Goal: Information Seeking & Learning: Check status

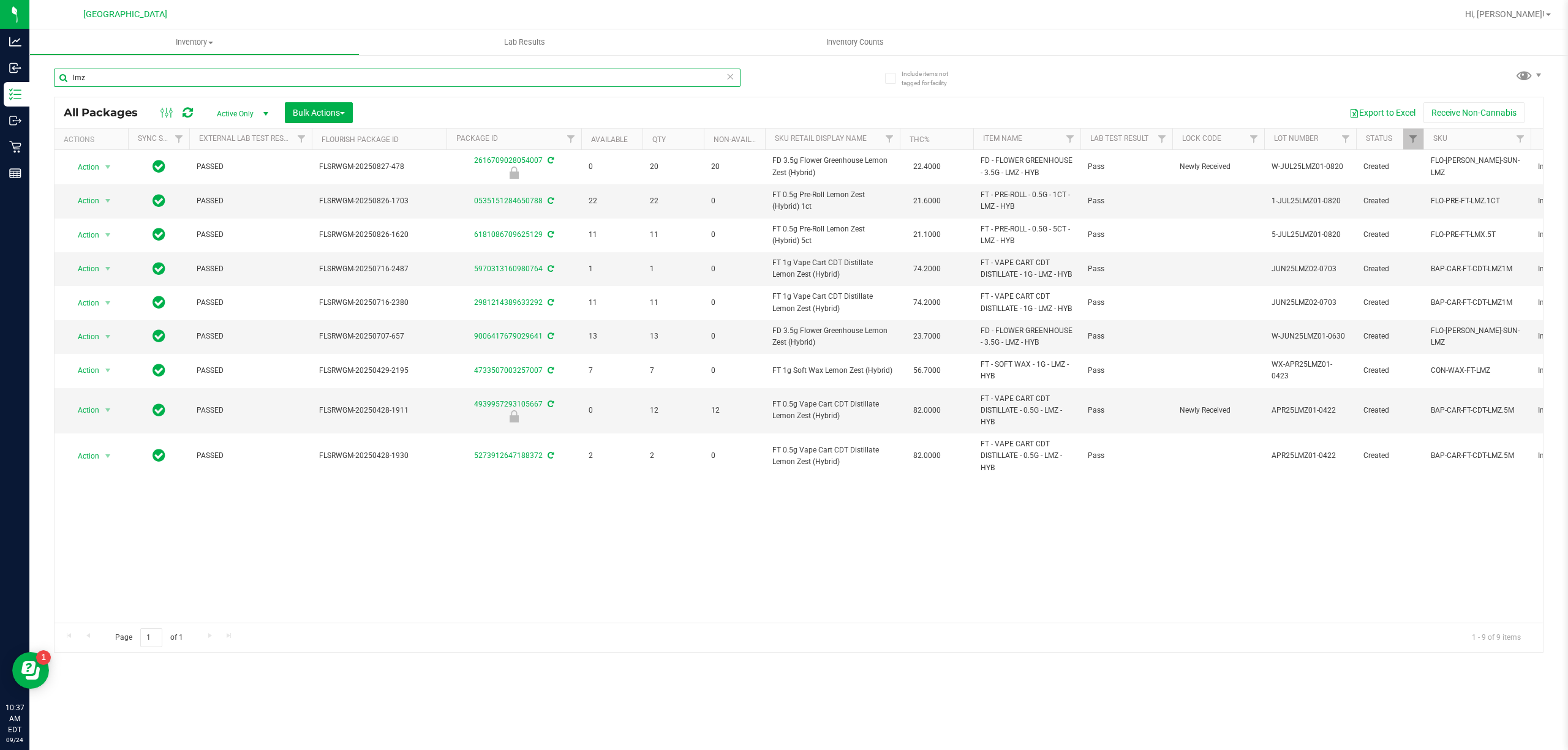
click at [148, 79] on input "lmz" at bounding box center [397, 77] width 686 height 18
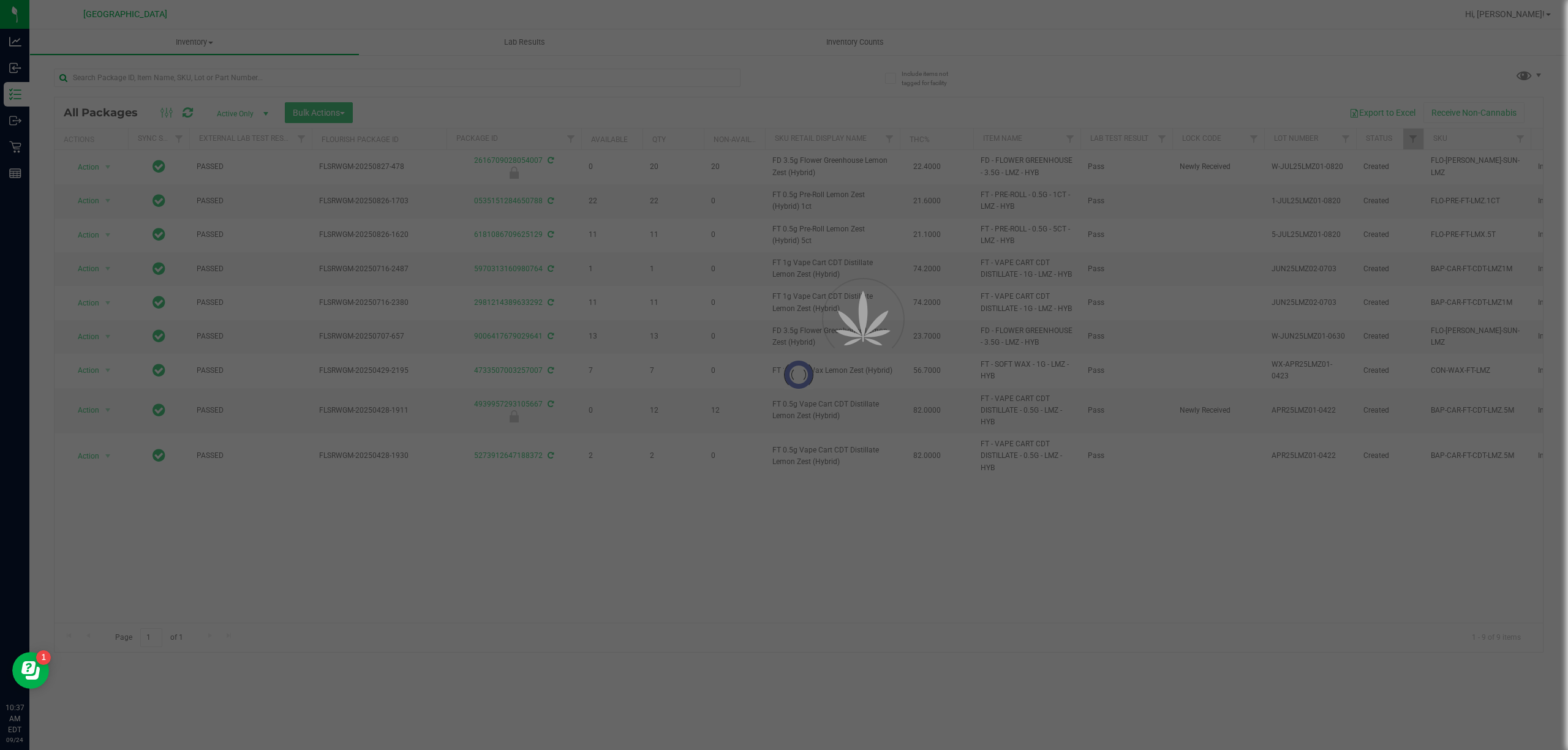
click at [141, 82] on div at bounding box center [784, 375] width 1568 height 750
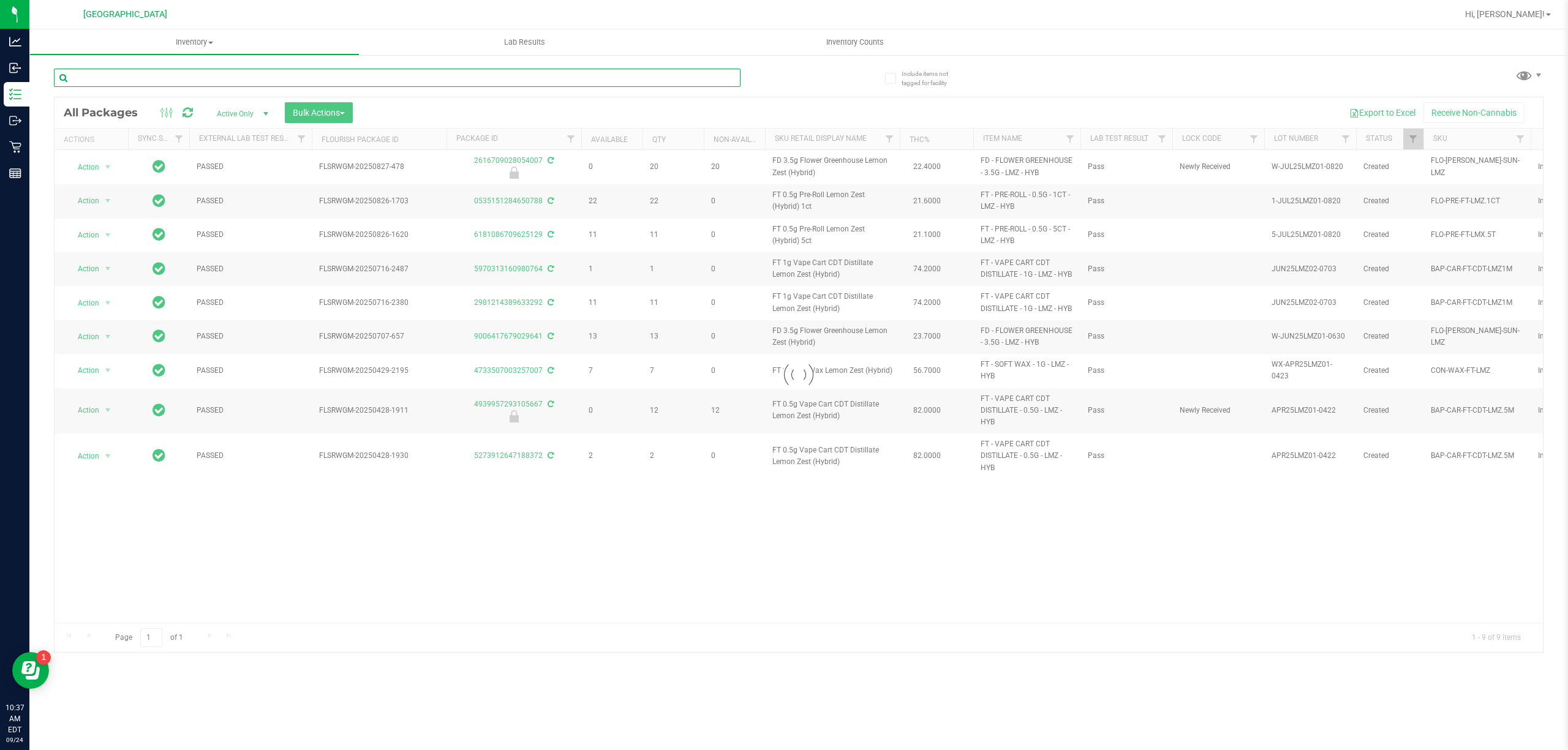
click at [143, 74] on input "text" at bounding box center [397, 77] width 686 height 18
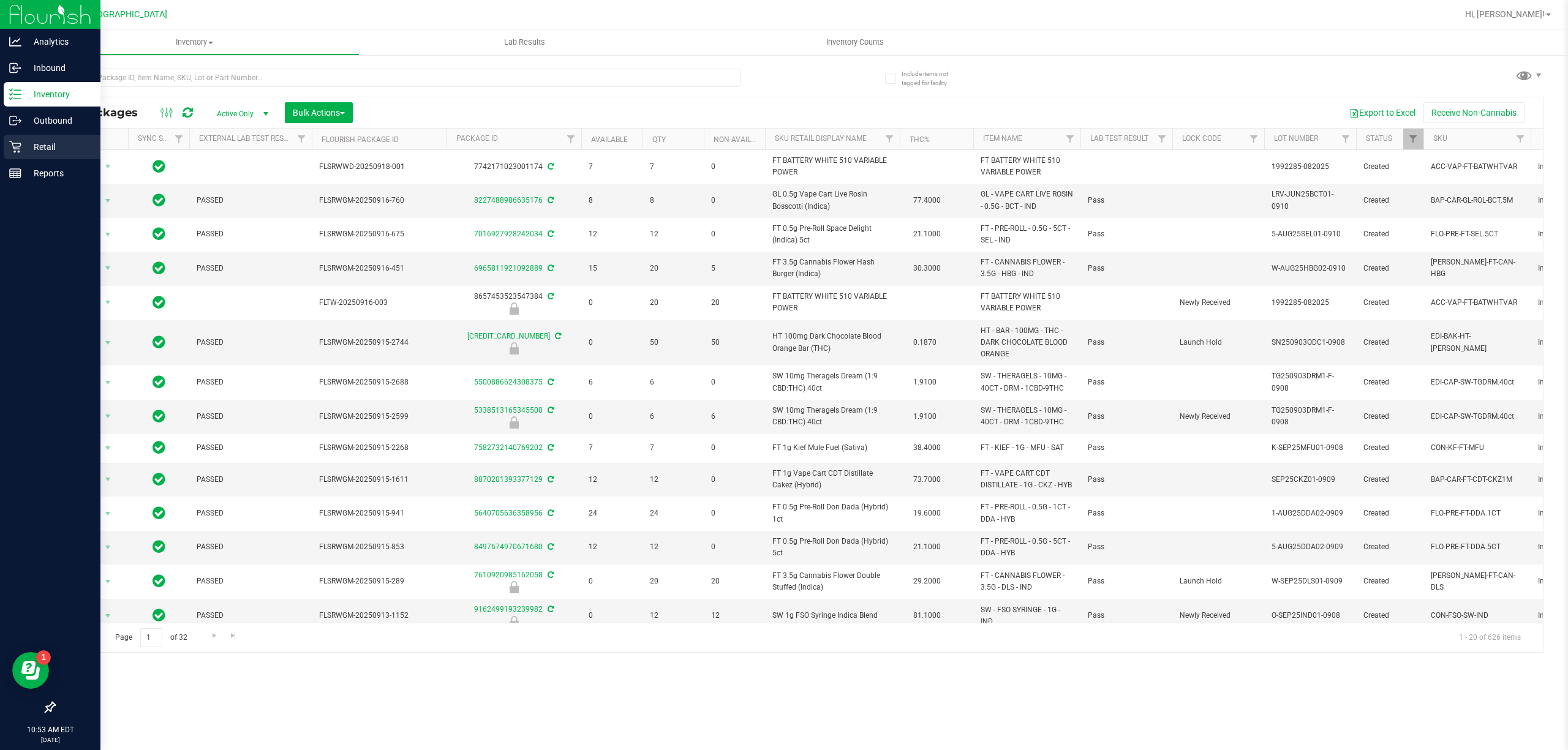
click at [37, 139] on p "Retail" at bounding box center [57, 146] width 73 height 14
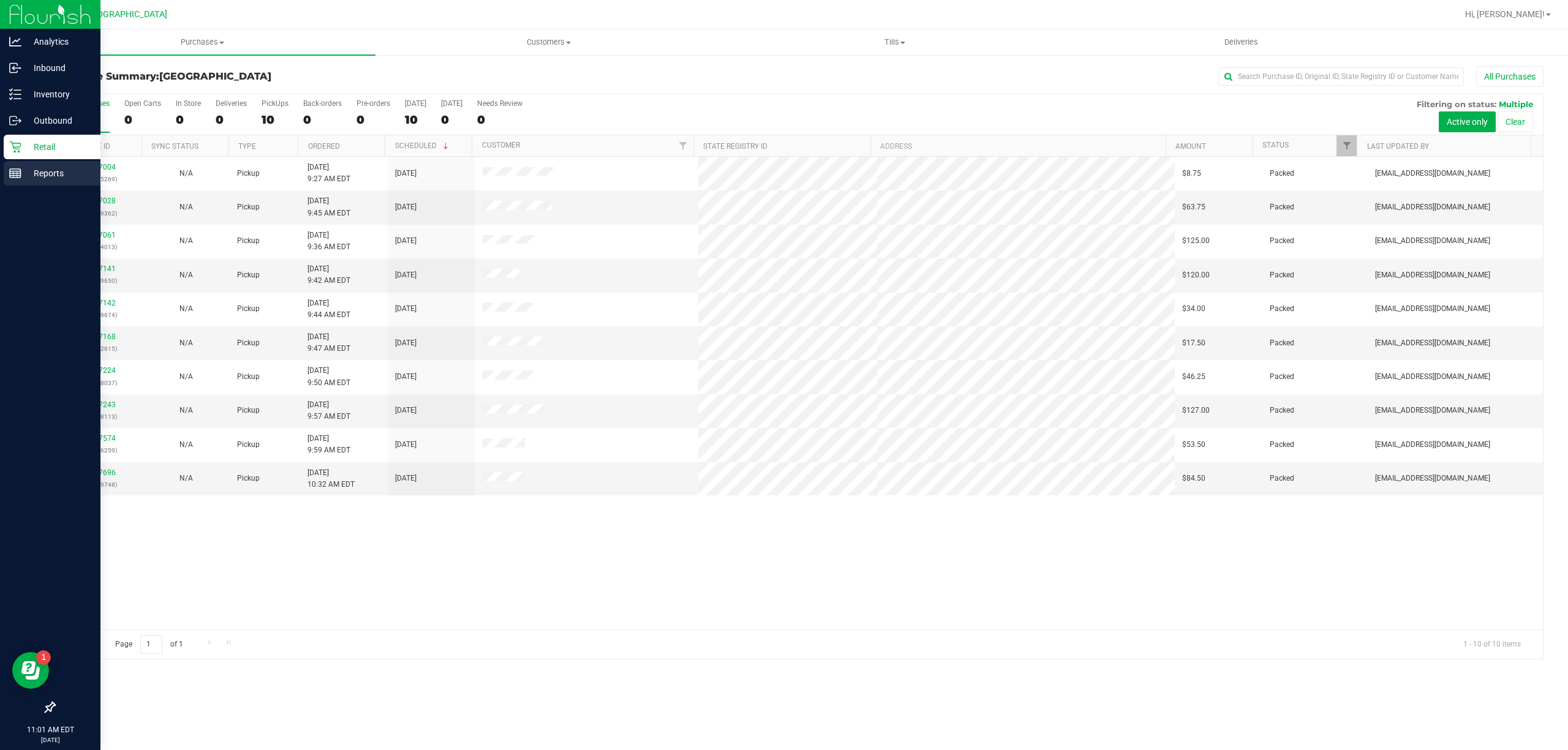
click at [64, 166] on p "Reports" at bounding box center [57, 173] width 73 height 14
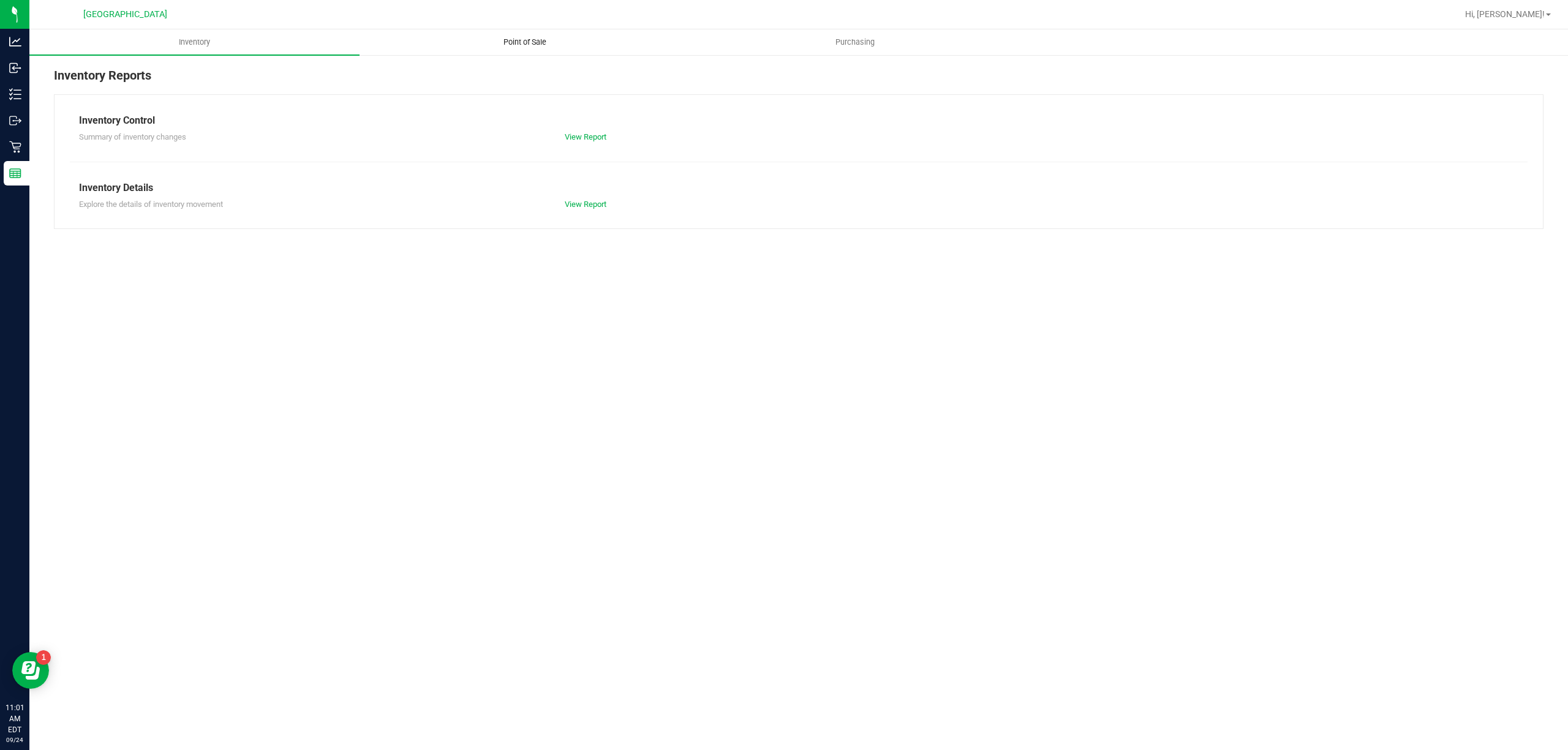
click at [523, 42] on span "Point of Sale" at bounding box center [525, 42] width 76 height 11
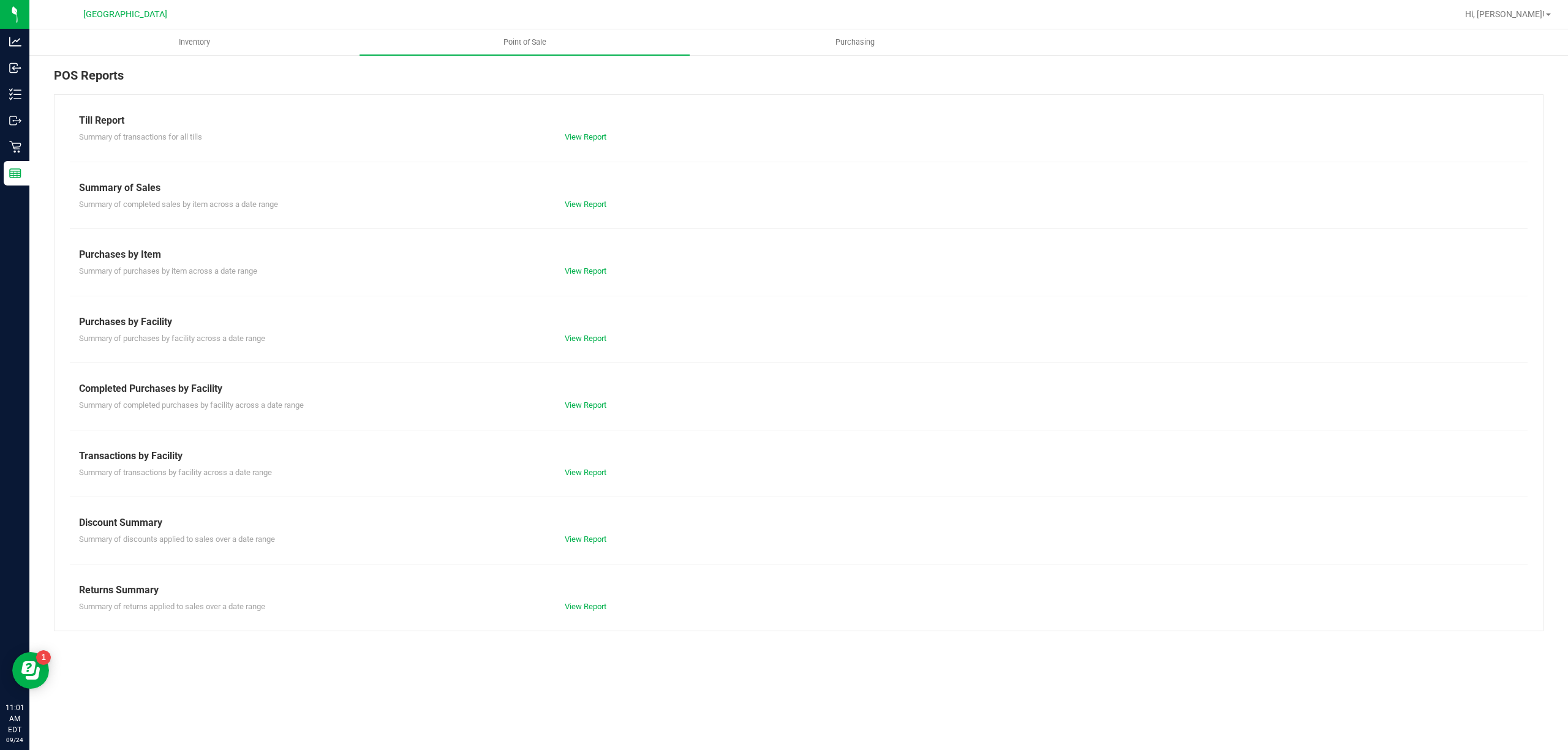
click at [578, 613] on div "Till Report Summary of transactions for all tills View Report Summary of Sales …" at bounding box center [798, 362] width 1489 height 537
click at [586, 604] on link "View Report" at bounding box center [585, 606] width 42 height 9
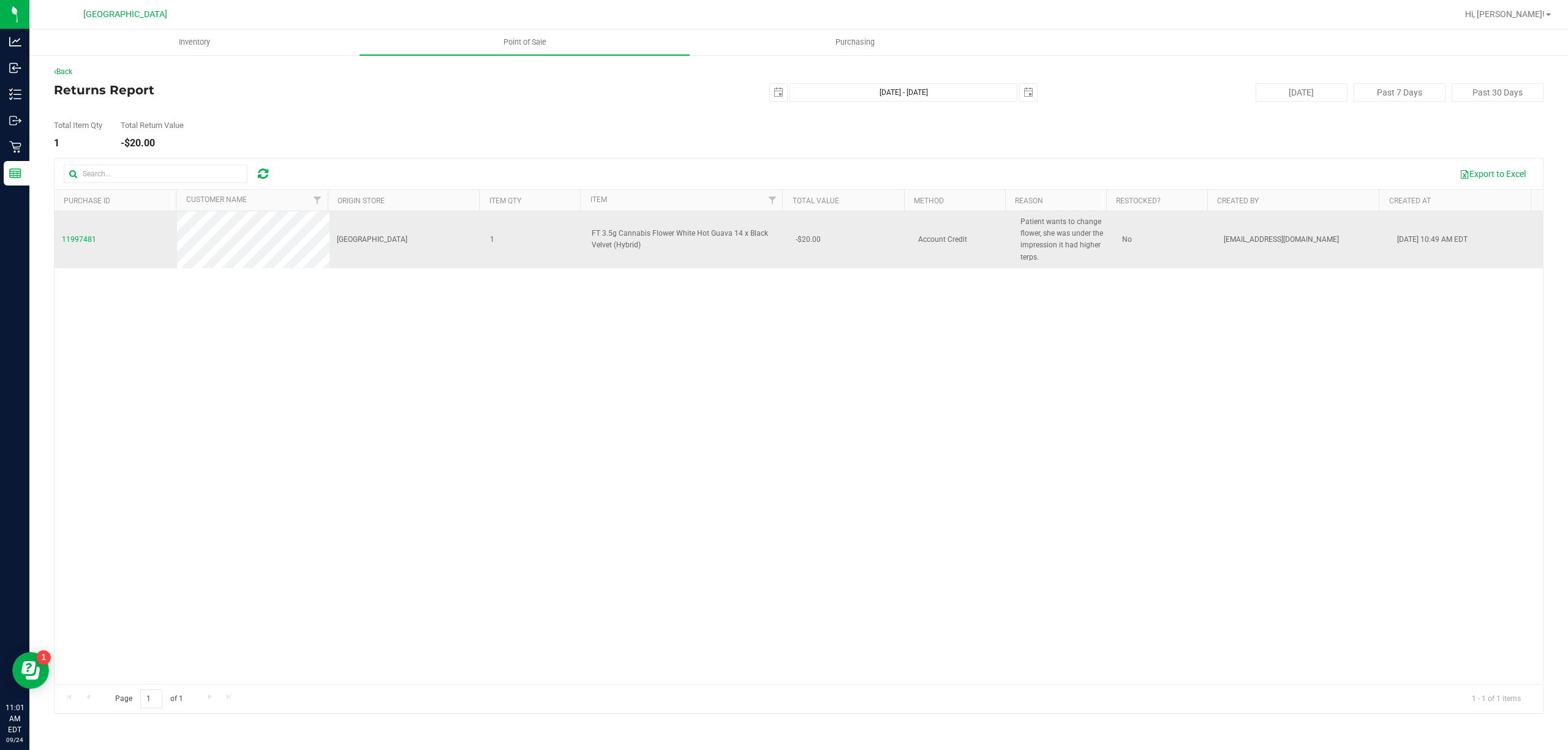
click at [1078, 235] on span "Patient wants to change flower, she was under the impression it had higher terp…" at bounding box center [1063, 239] width 87 height 47
click at [86, 239] on span "11997481" at bounding box center [79, 239] width 34 height 9
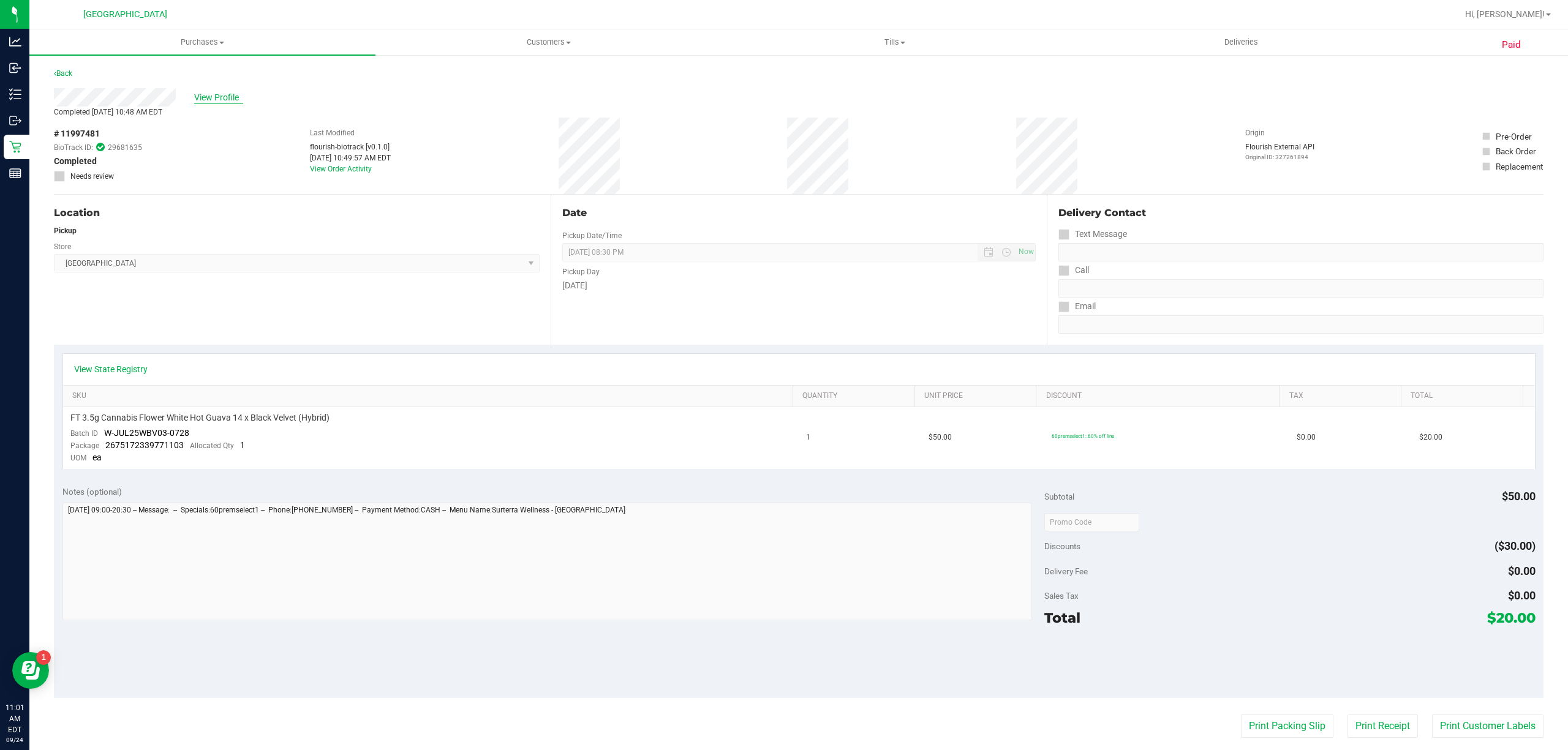
click at [228, 99] on span "View Profile" at bounding box center [219, 97] width 49 height 13
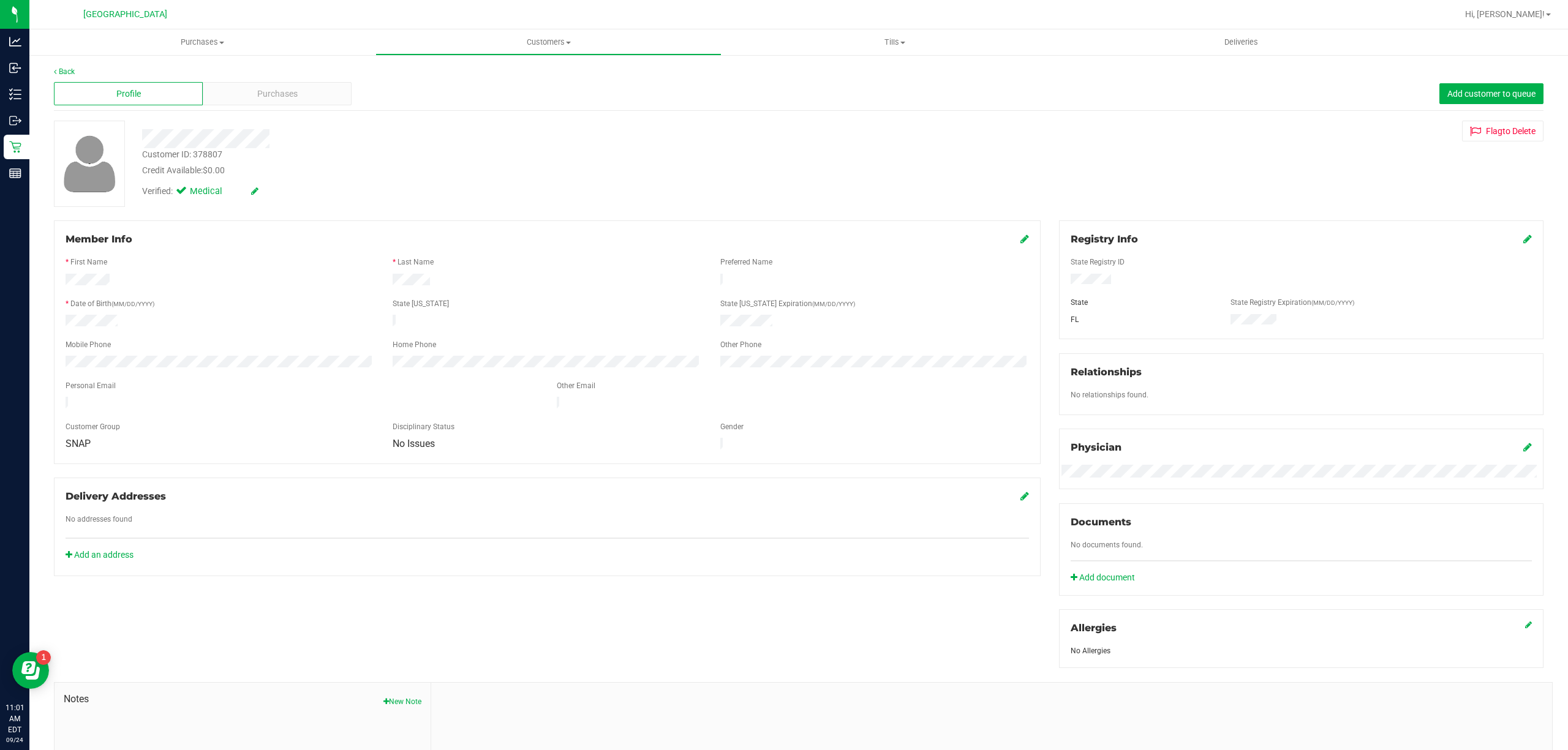
click at [211, 153] on div "Customer ID: 378807" at bounding box center [182, 155] width 80 height 13
copy div "378807"
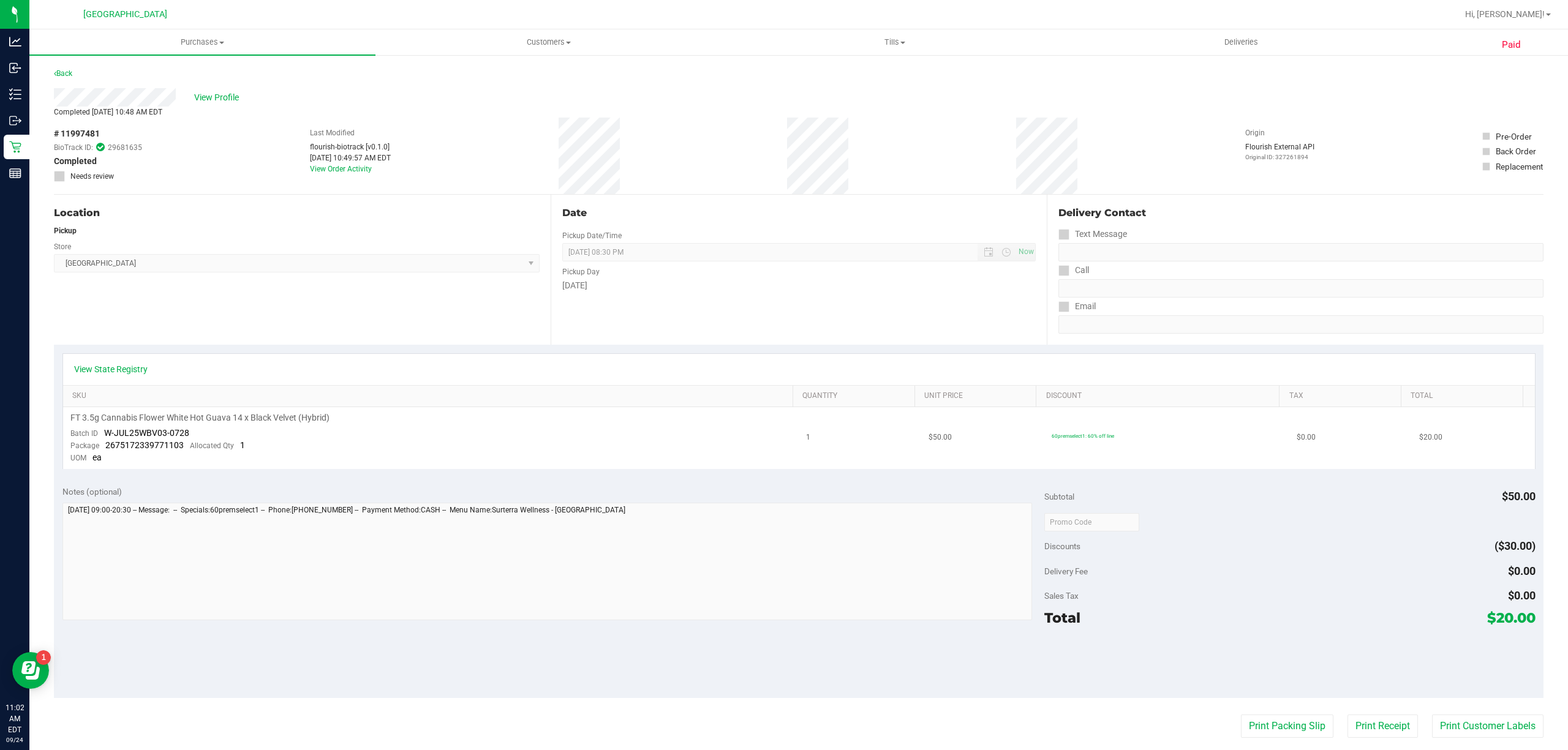
click at [148, 425] on td "FT 3.5g Cannabis Flower White Hot Guava 14 x Black Velvet (Hybrid) Batch ID W-J…" at bounding box center [431, 438] width 736 height 62
click at [155, 440] on span "2675172339771103" at bounding box center [144, 445] width 79 height 10
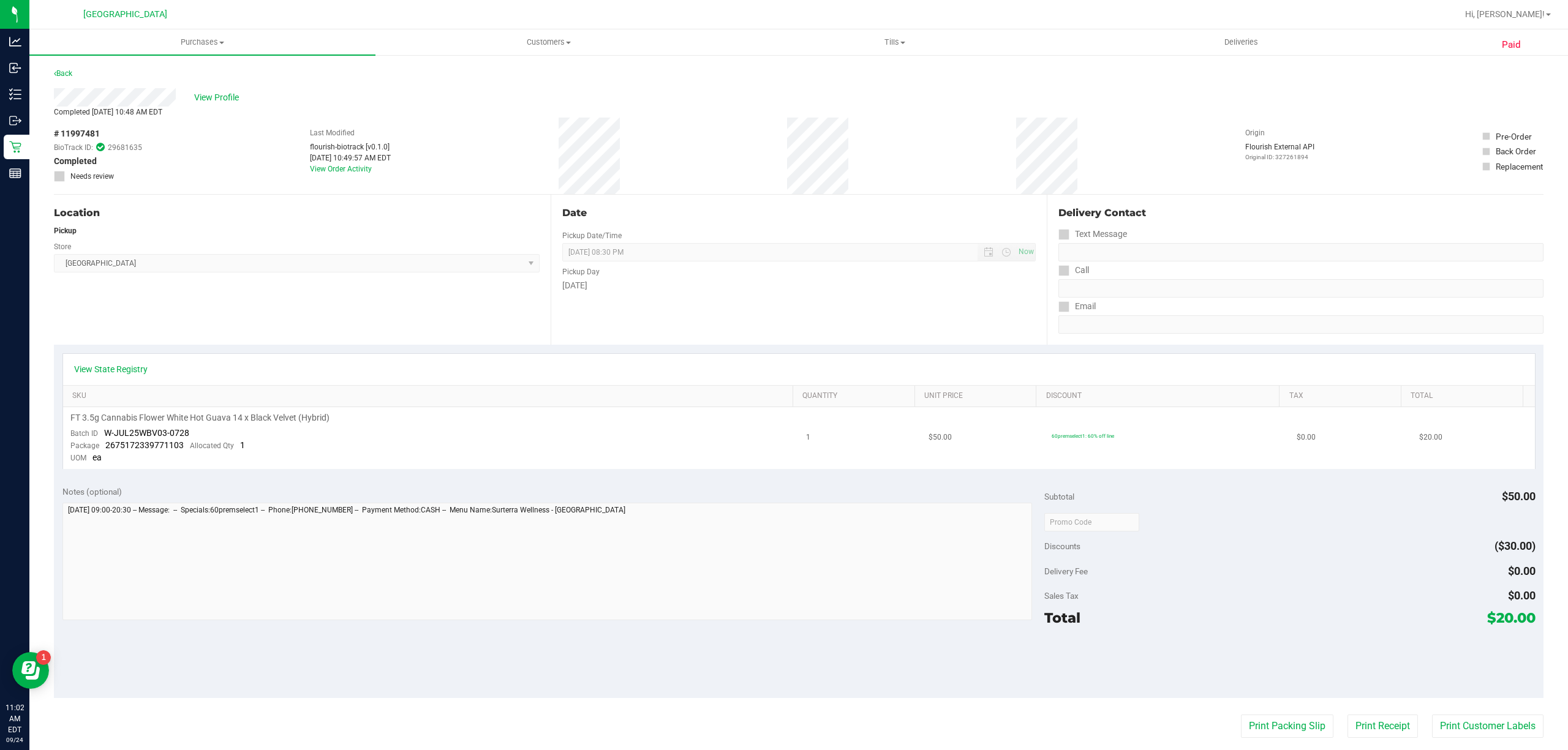
click at [155, 431] on span "W-JUL25WBV03-0728" at bounding box center [146, 433] width 85 height 10
drag, startPoint x: 153, startPoint y: 431, endPoint x: 132, endPoint y: 439, distance: 22.5
click at [155, 429] on span "W-JUL25WBV03-0728" at bounding box center [146, 433] width 85 height 10
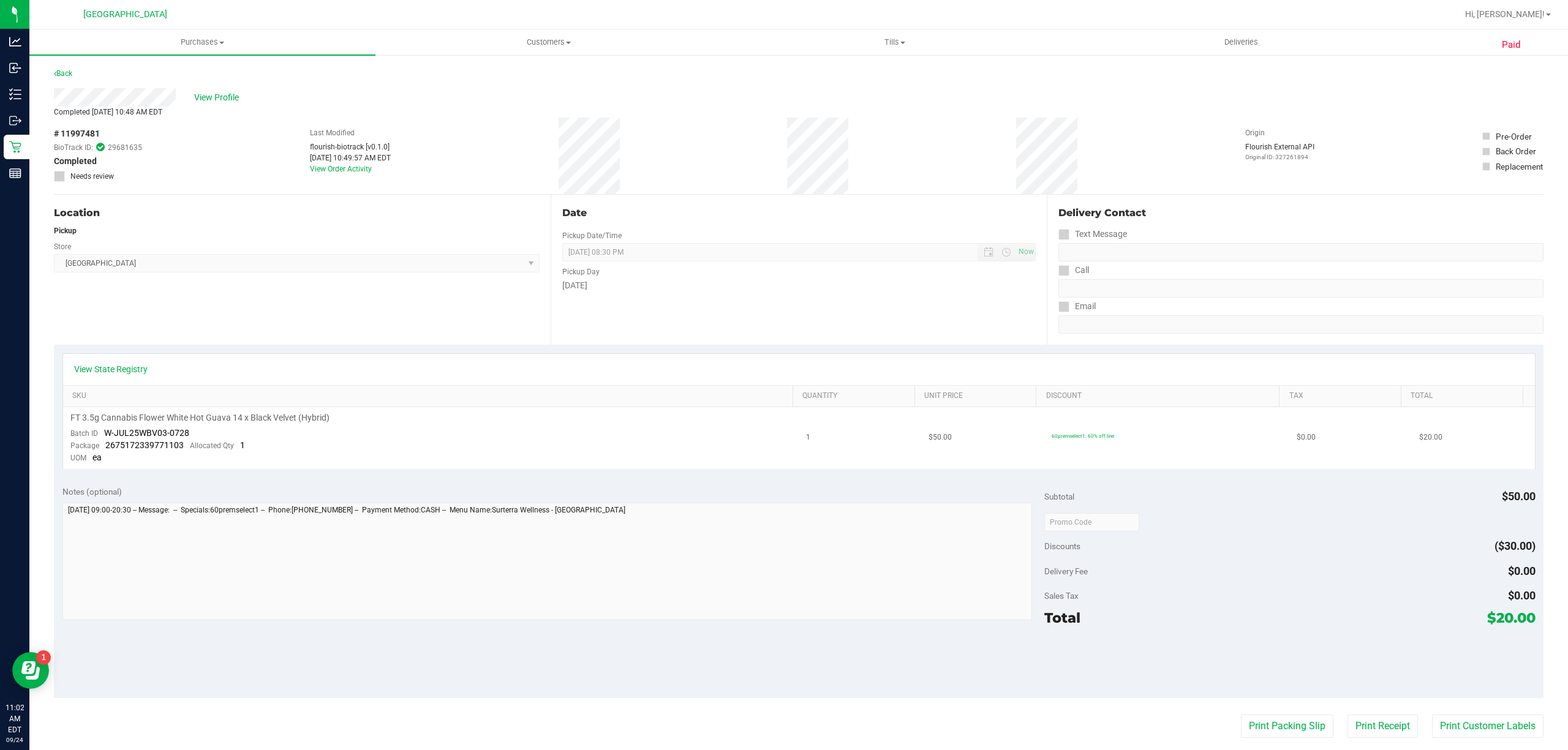
click at [126, 440] on span "2675172339771103" at bounding box center [144, 445] width 79 height 10
drag, startPoint x: 105, startPoint y: 432, endPoint x: 184, endPoint y: 432, distance: 79.0
click at [187, 434] on div "Batch ID W-JUL25WBV03-0728" at bounding box center [130, 433] width 119 height 12
copy span "W-JUL25WBV03-0728"
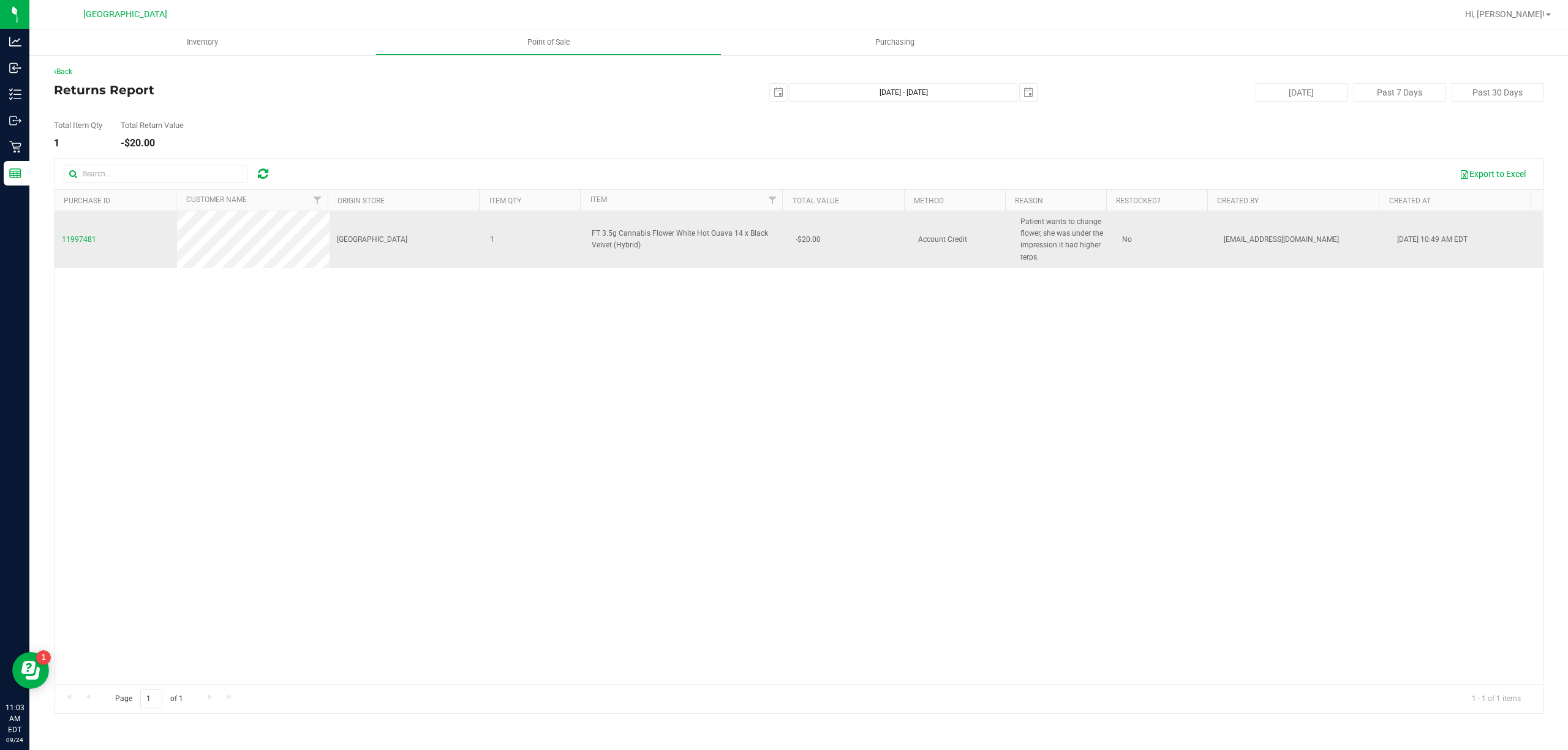
click at [1060, 243] on span "Patient wants to change flower, she was under the impression it had higher terp…" at bounding box center [1063, 239] width 87 height 47
click at [1064, 238] on span "Patient wants to change flower, she was under the impression it had higher terp…" at bounding box center [1063, 239] width 87 height 47
click at [1064, 238] on span "Patient wants to change flower, she was under the impression it had higher terp…" at bounding box center [1063, 239] width 87 height 47
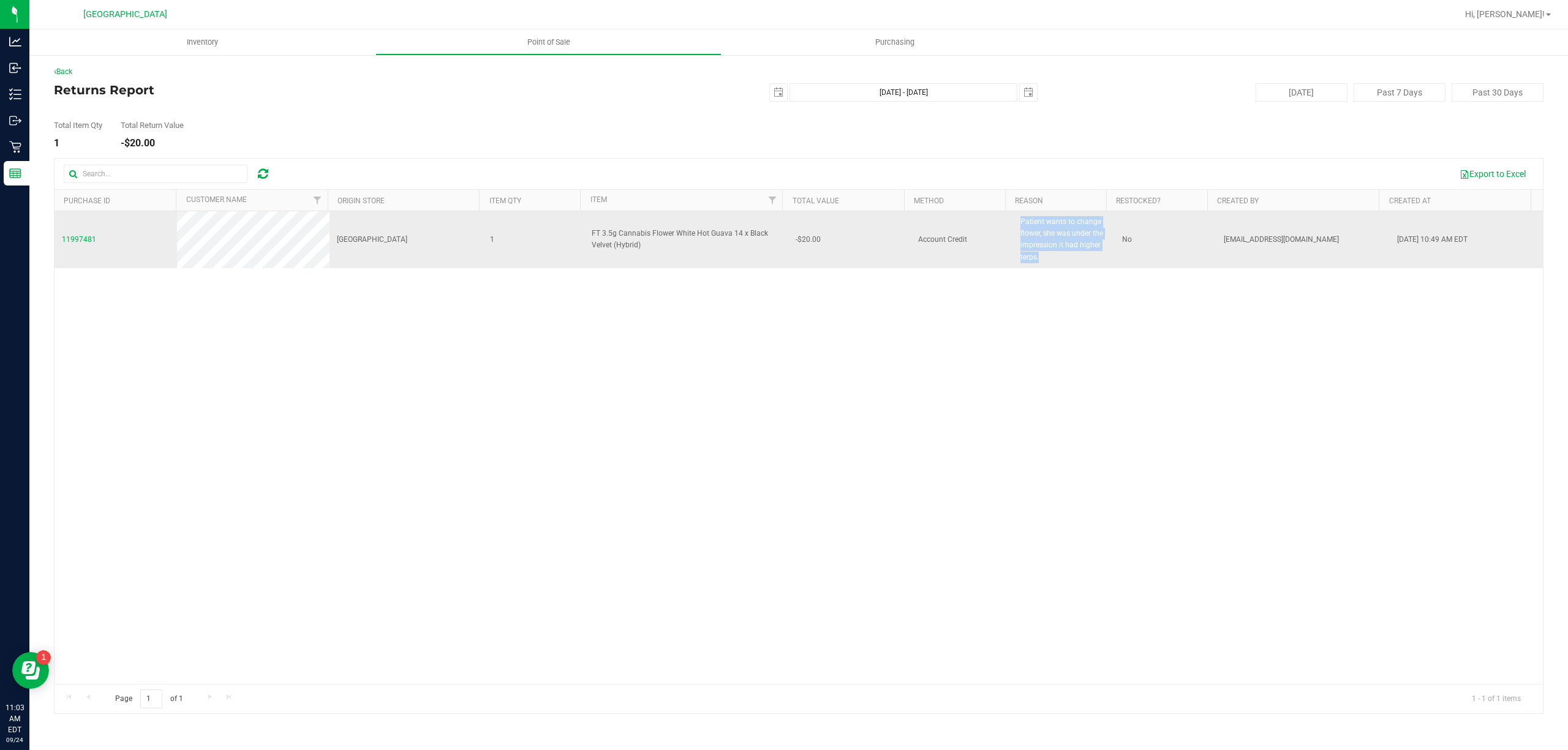
copy span "Patient wants to change flower, she was under the impression it had higher terp…"
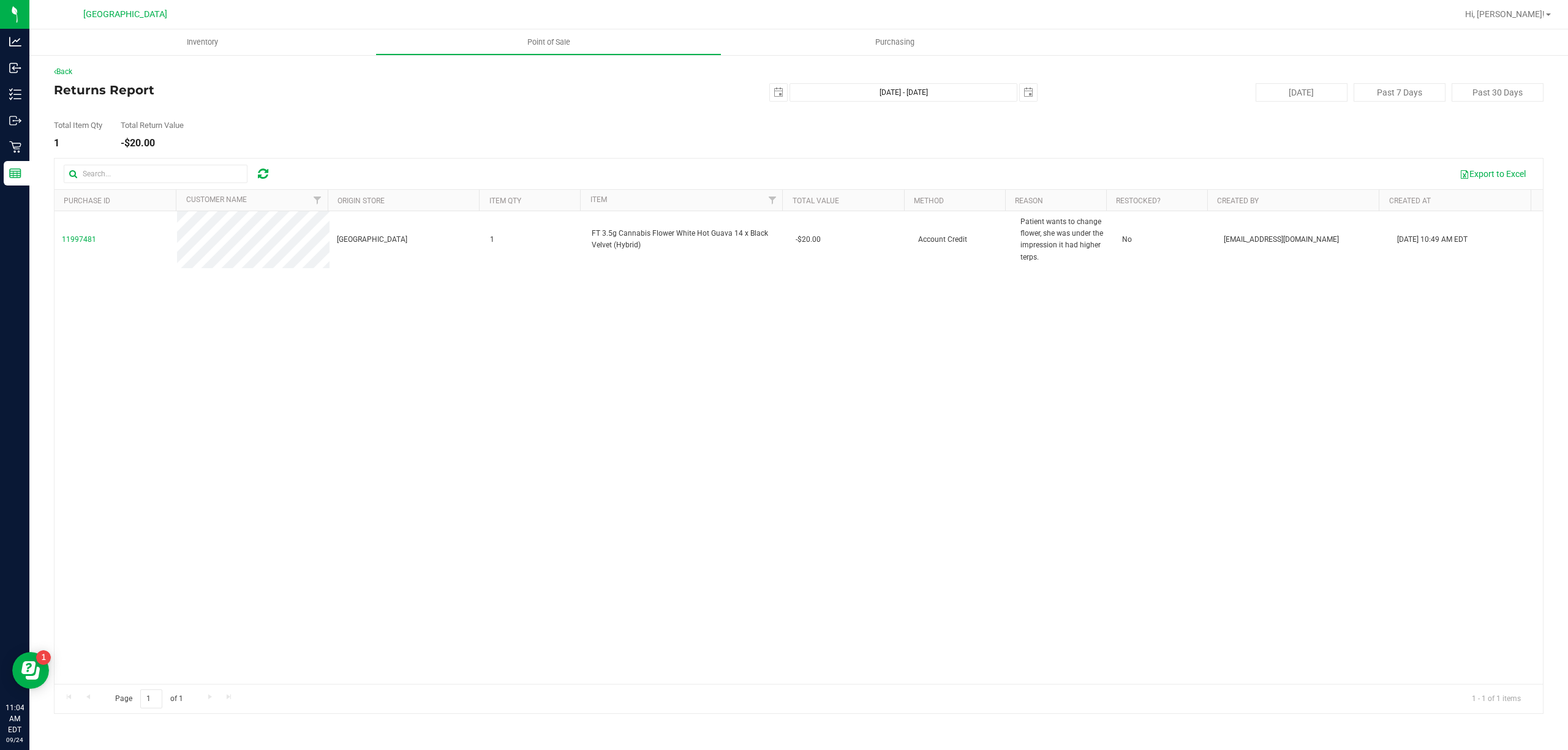
click at [529, 432] on div "11997481 Boynton Beach WC 1 FT 3.5g Cannabis Flower White Hot Guava 14 x Black …" at bounding box center [798, 447] width 1488 height 472
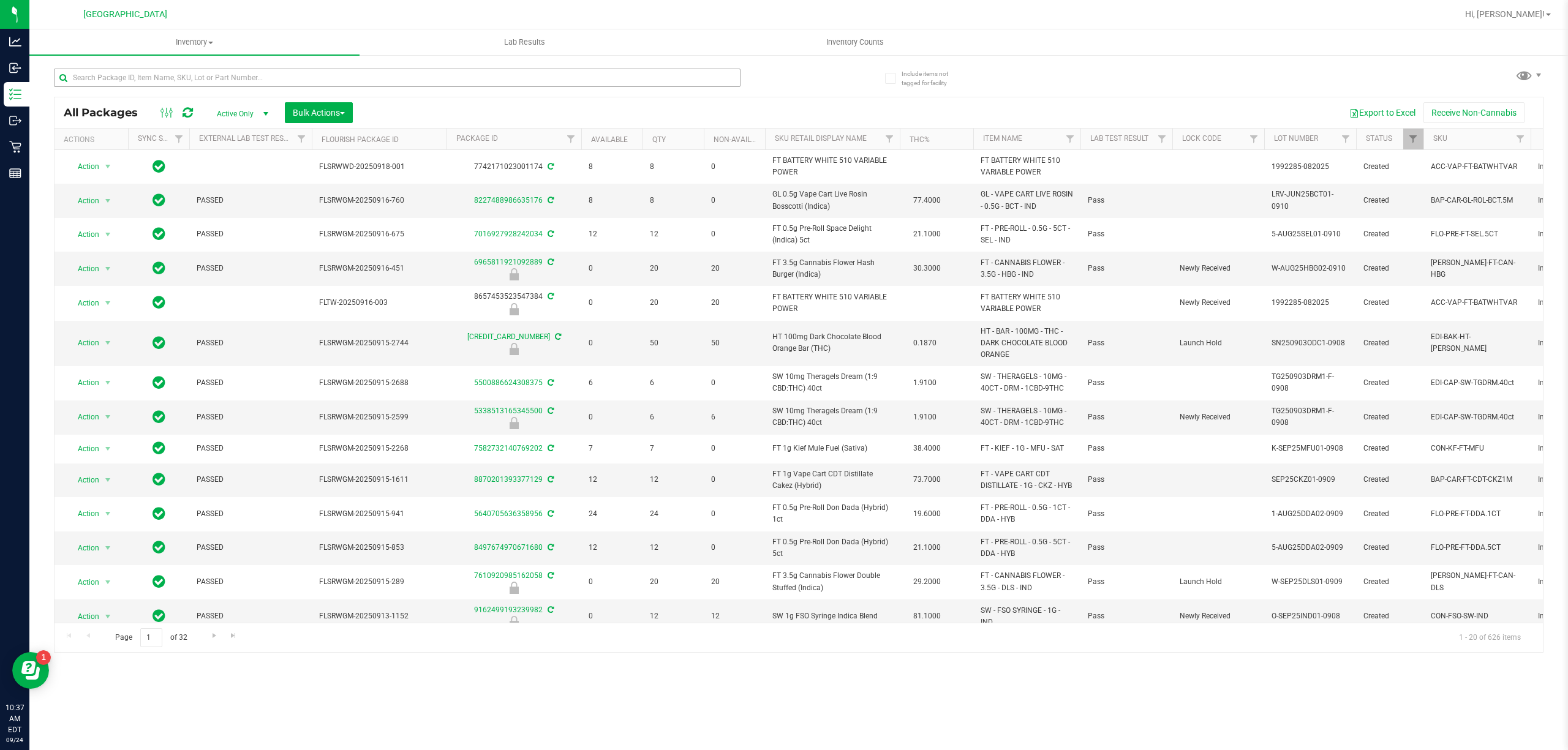
click at [174, 76] on input "text" at bounding box center [397, 77] width 686 height 18
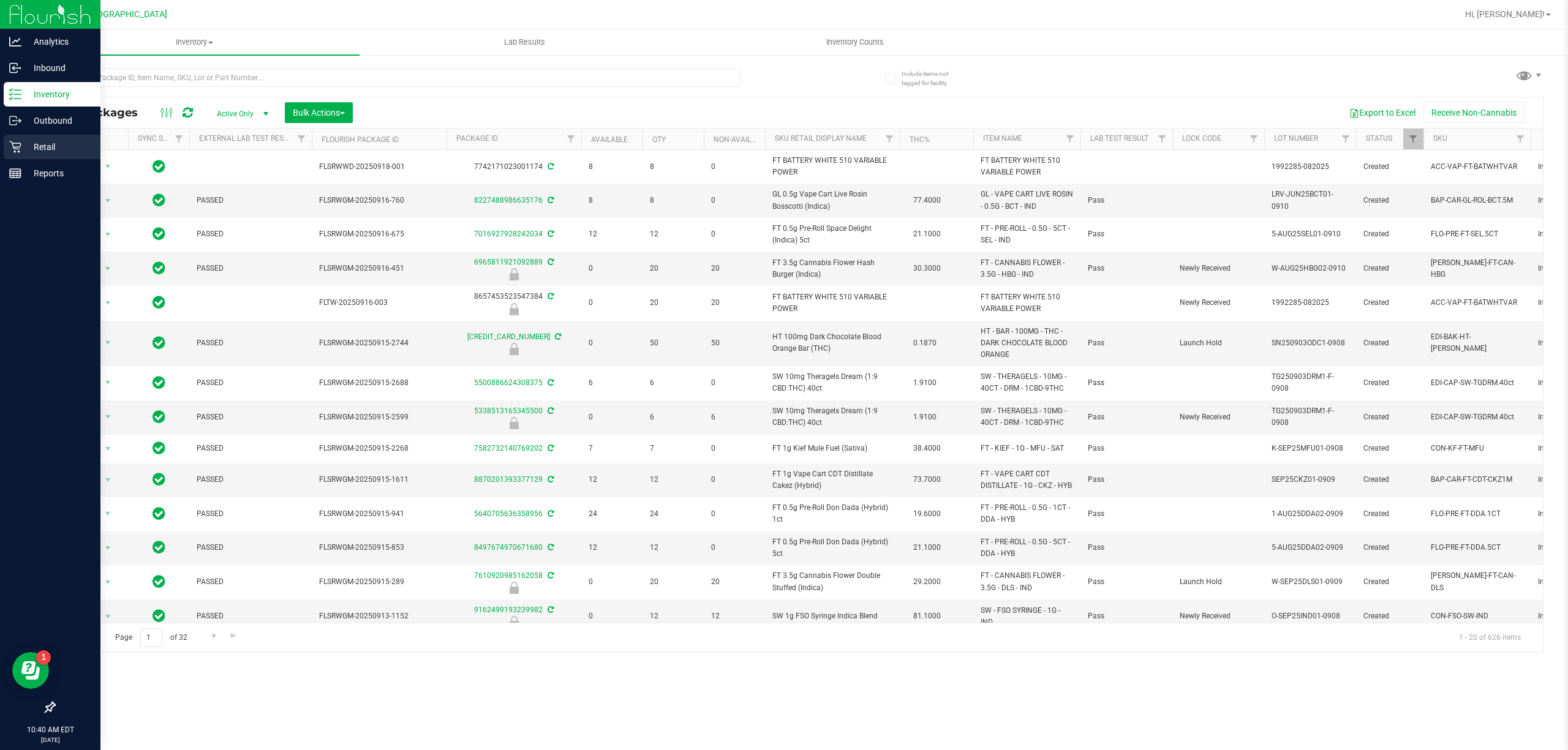
click at [14, 147] on icon at bounding box center [14, 147] width 12 height 12
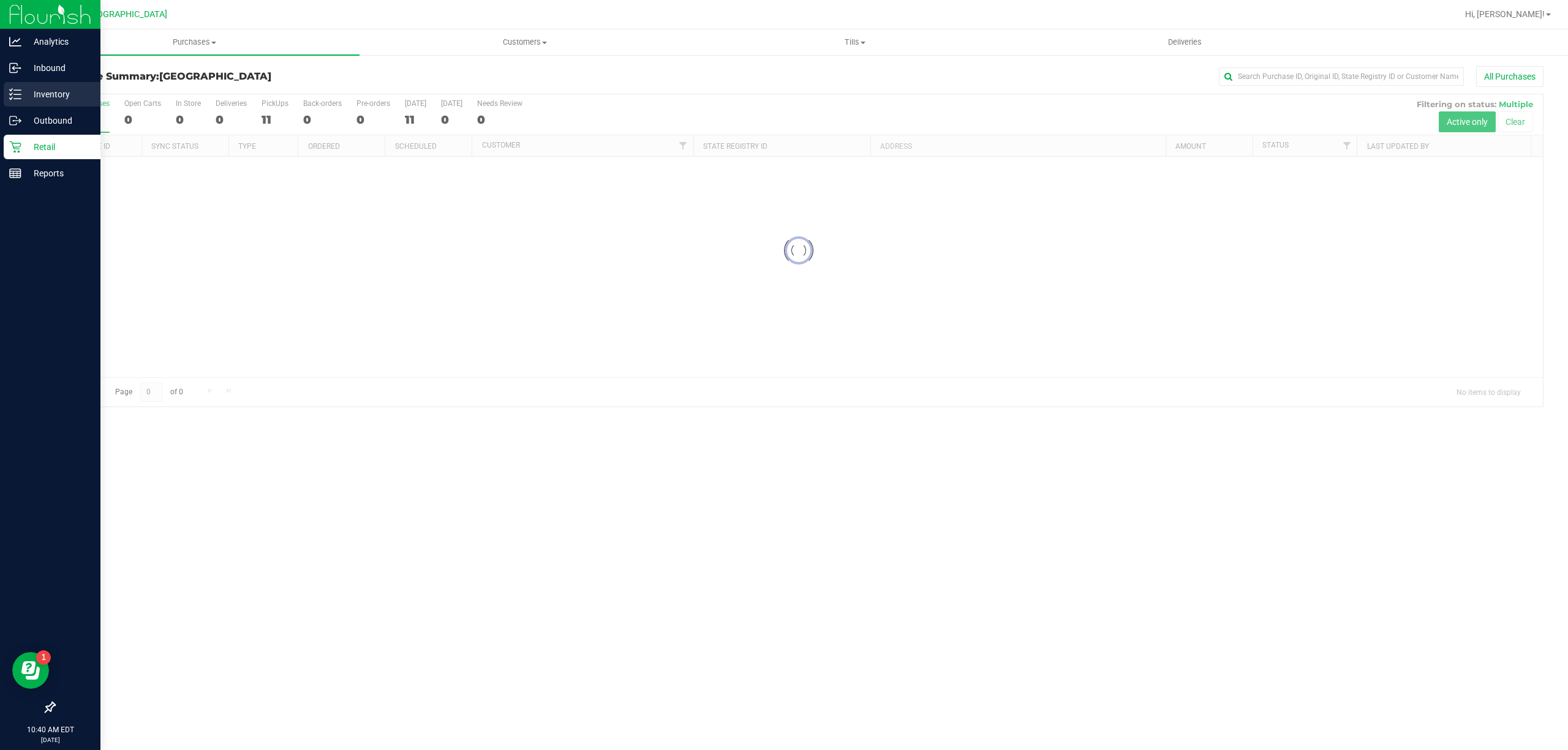
click at [44, 94] on p "Inventory" at bounding box center [57, 94] width 73 height 14
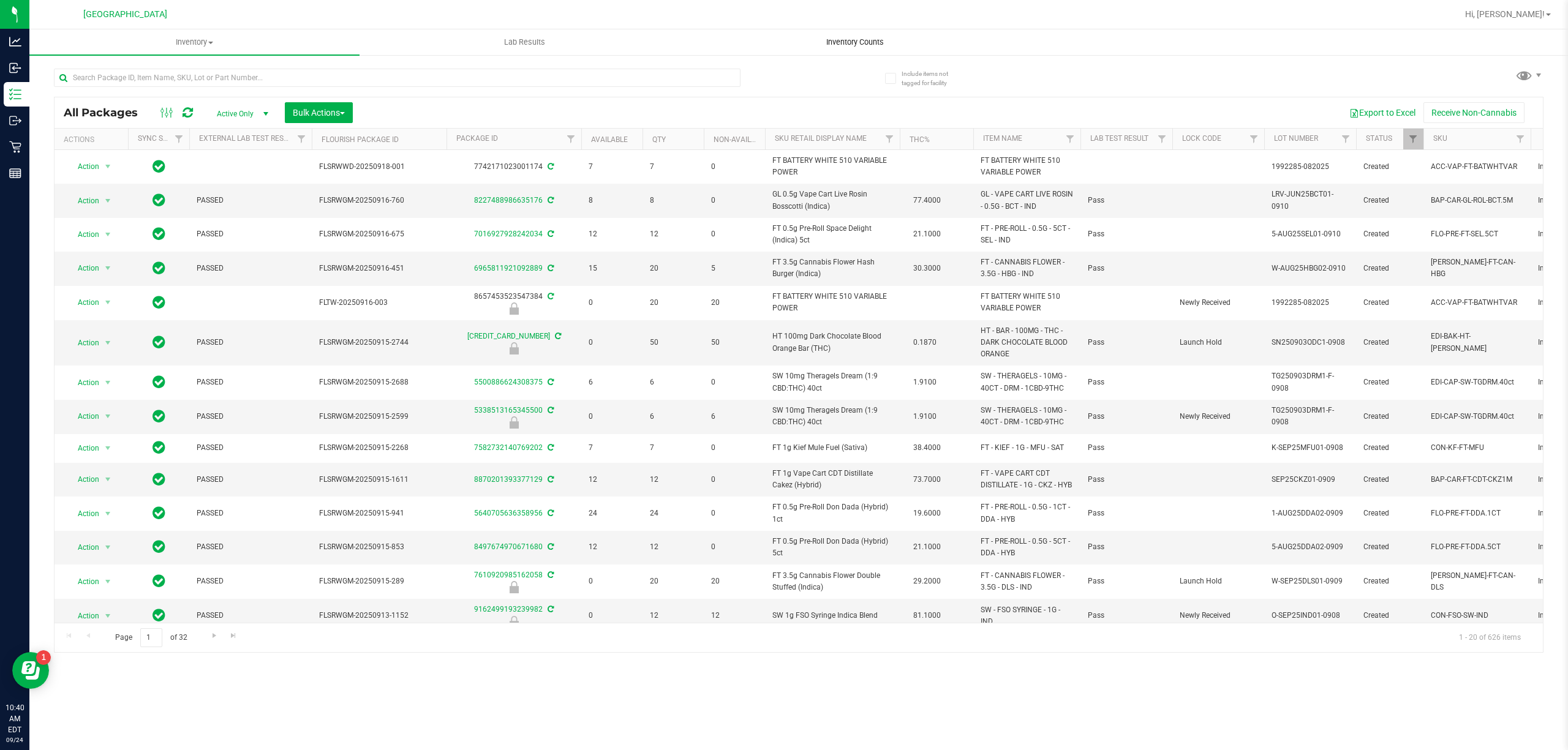
click at [855, 39] on span "Inventory Counts" at bounding box center [854, 42] width 90 height 11
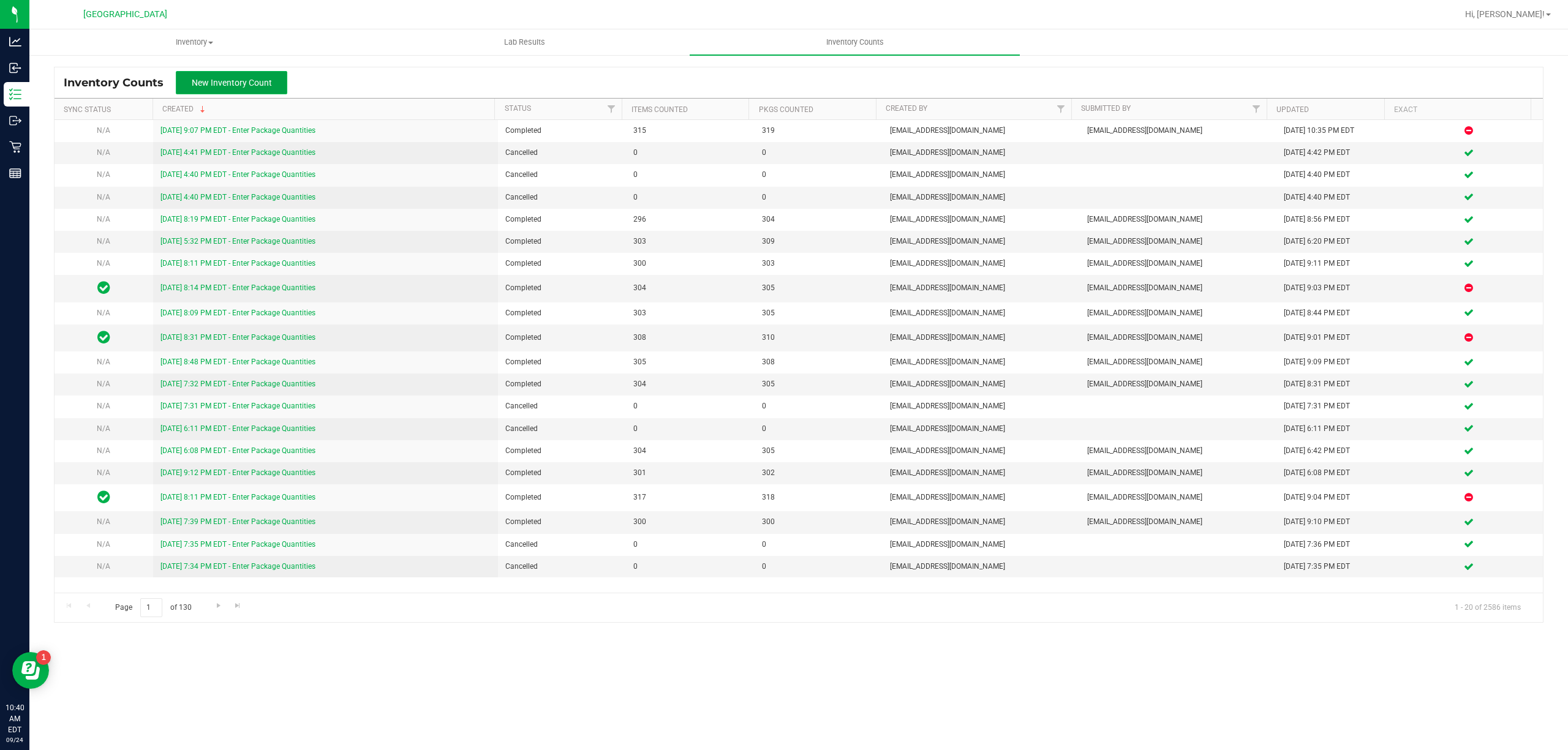
click at [239, 88] on button "New Inventory Count" at bounding box center [231, 83] width 112 height 23
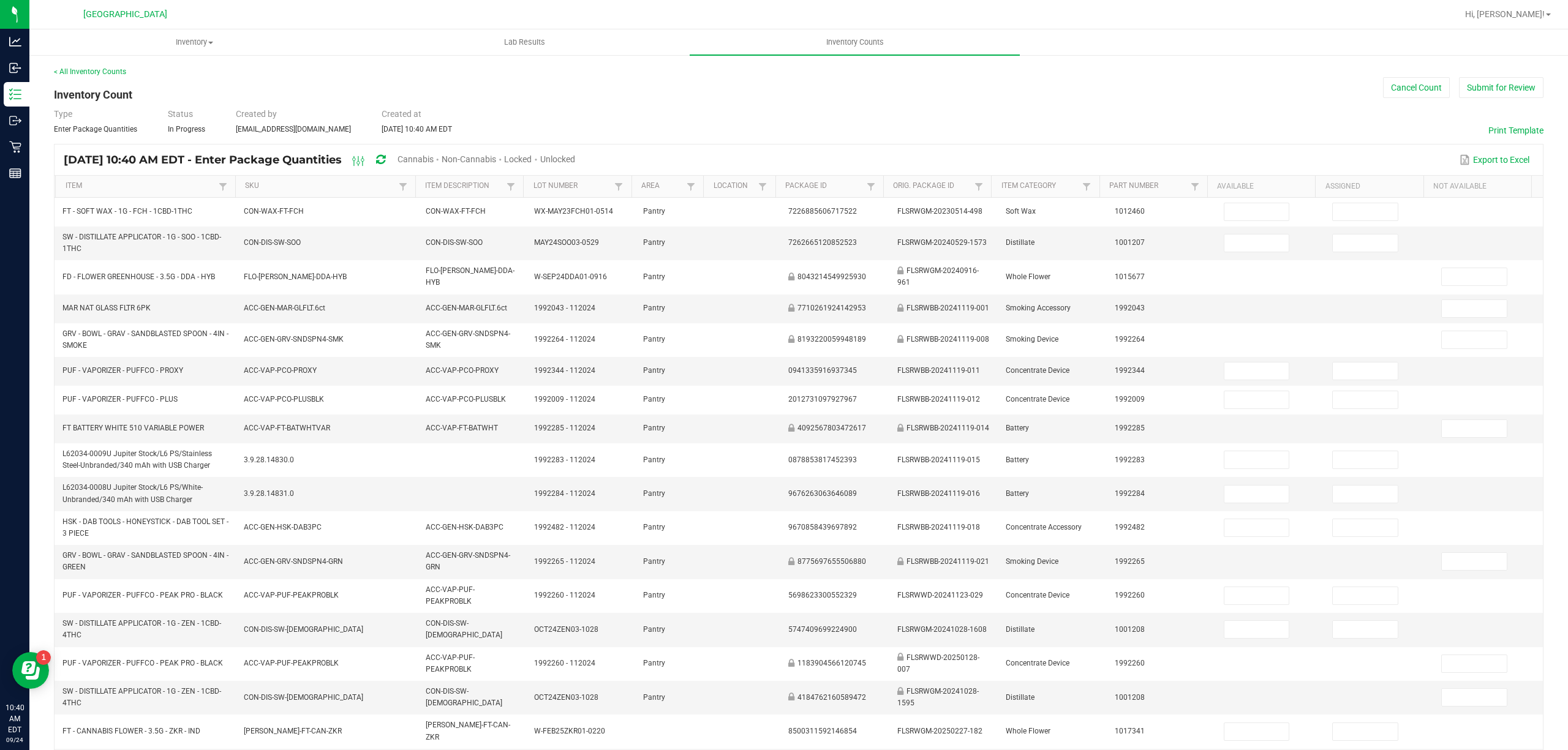
click at [575, 162] on span "Unlocked" at bounding box center [558, 159] width 35 height 10
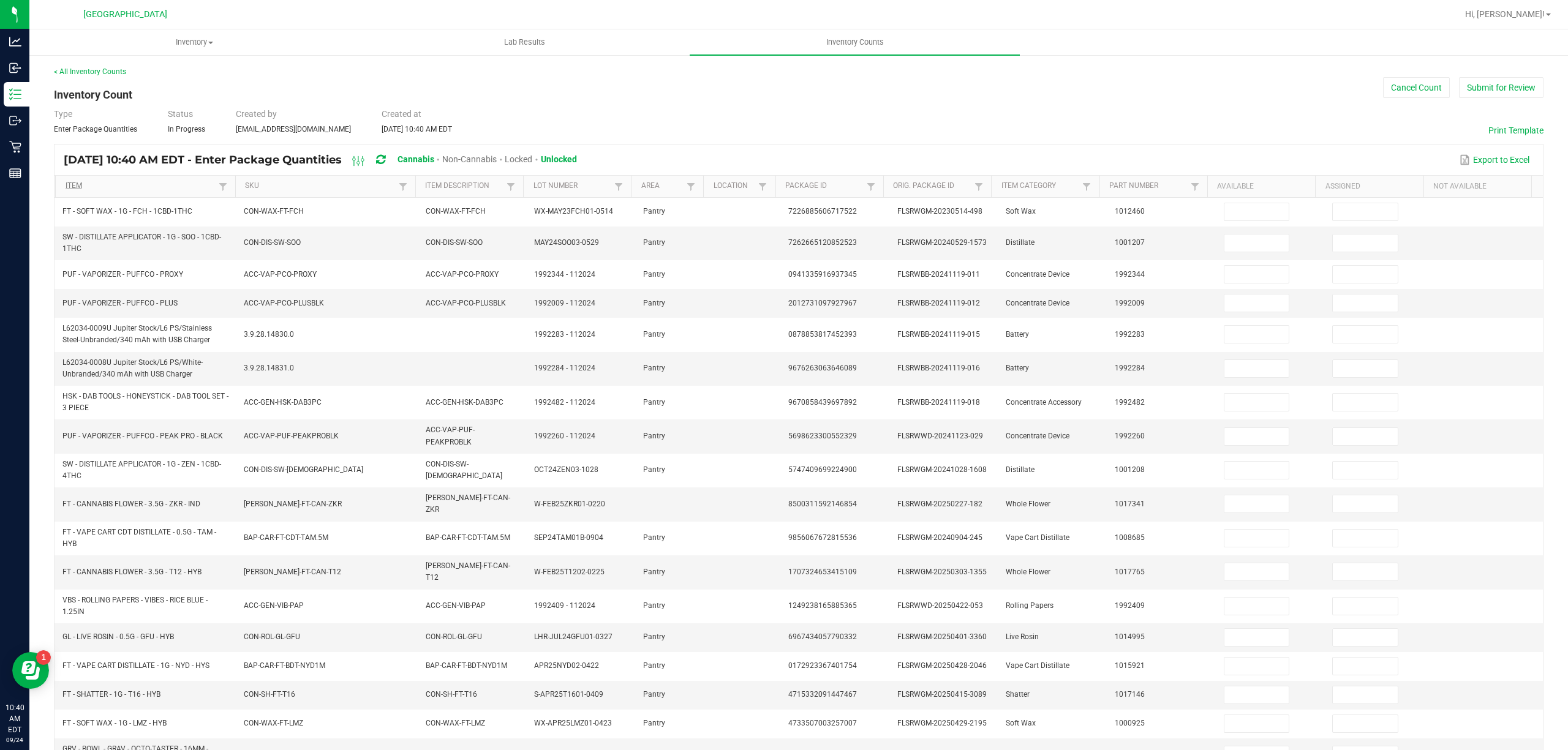
click at [157, 187] on link "Item" at bounding box center [140, 186] width 150 height 10
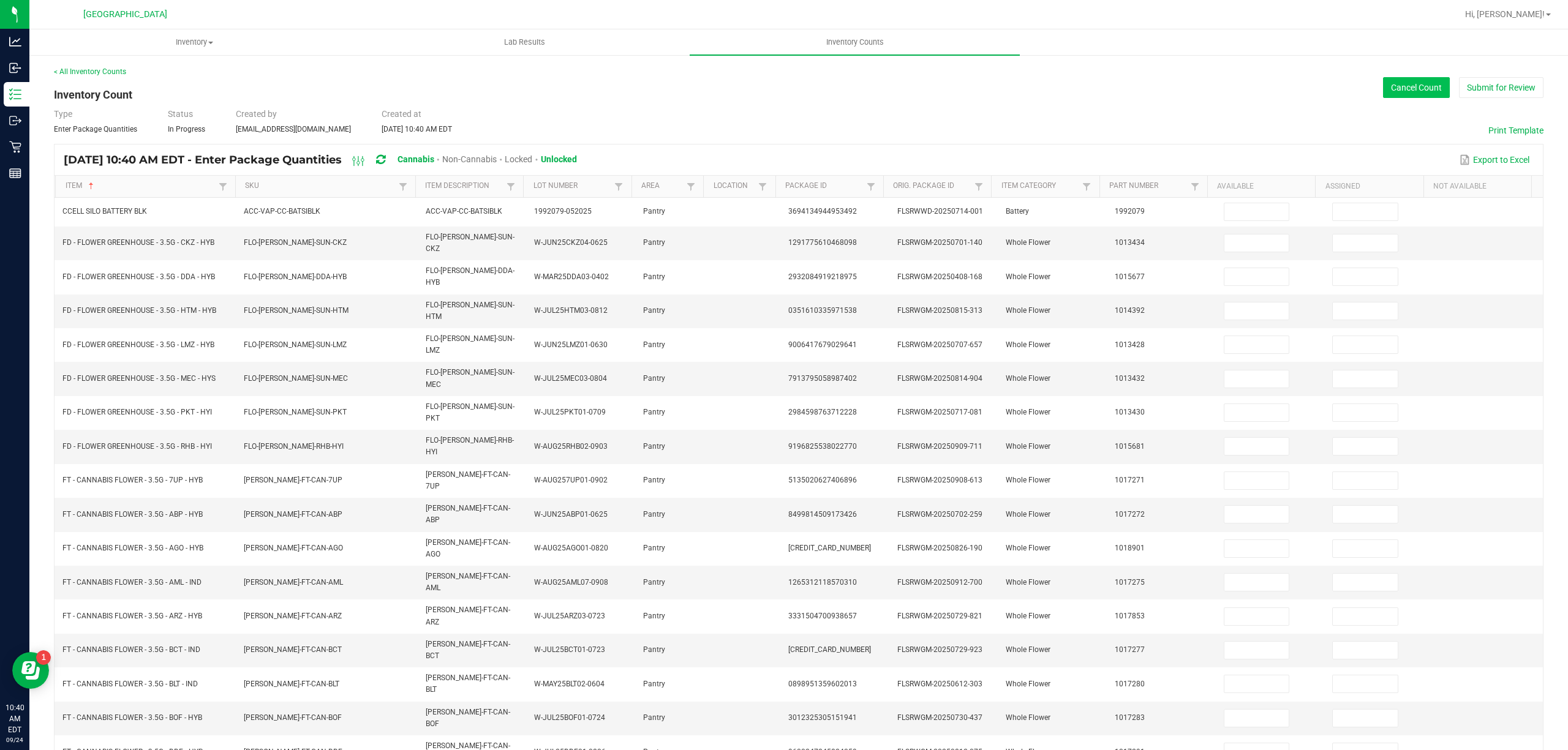
click at [1398, 86] on button "Cancel Count" at bounding box center [1416, 88] width 67 height 21
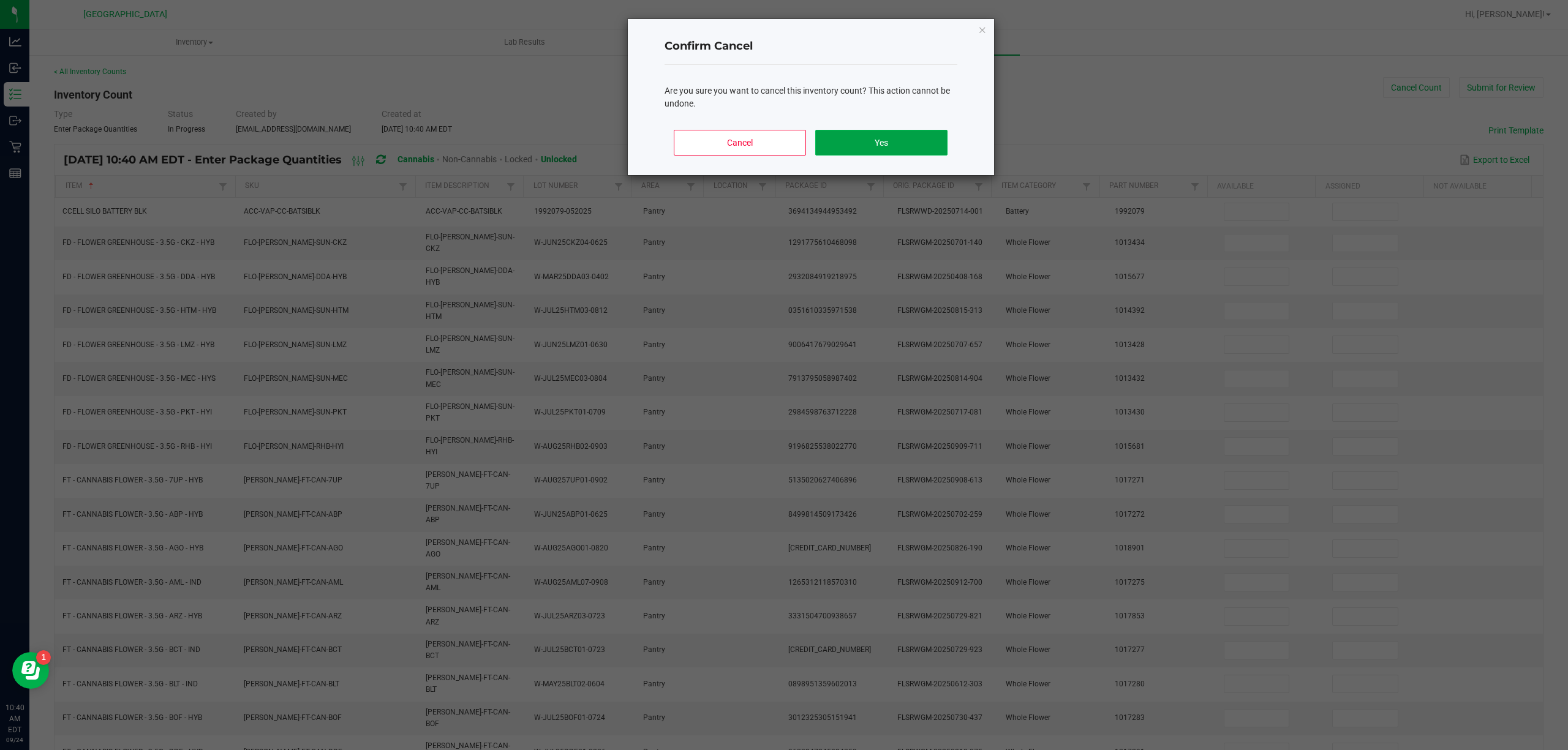
click at [916, 138] on button "Yes" at bounding box center [880, 143] width 131 height 26
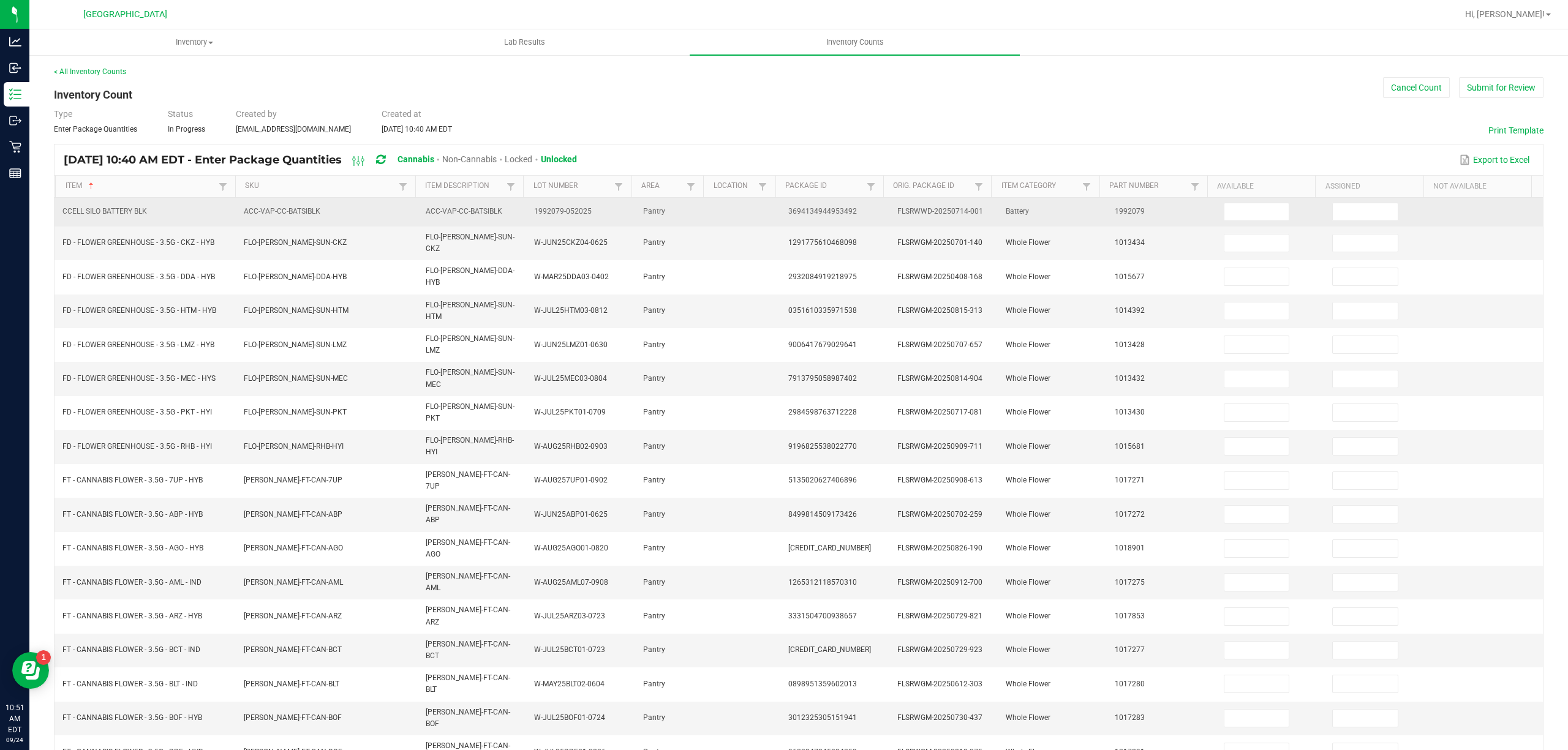
click at [404, 200] on td "ACC-VAP-CC-BATSIBLK" at bounding box center [327, 212] width 181 height 29
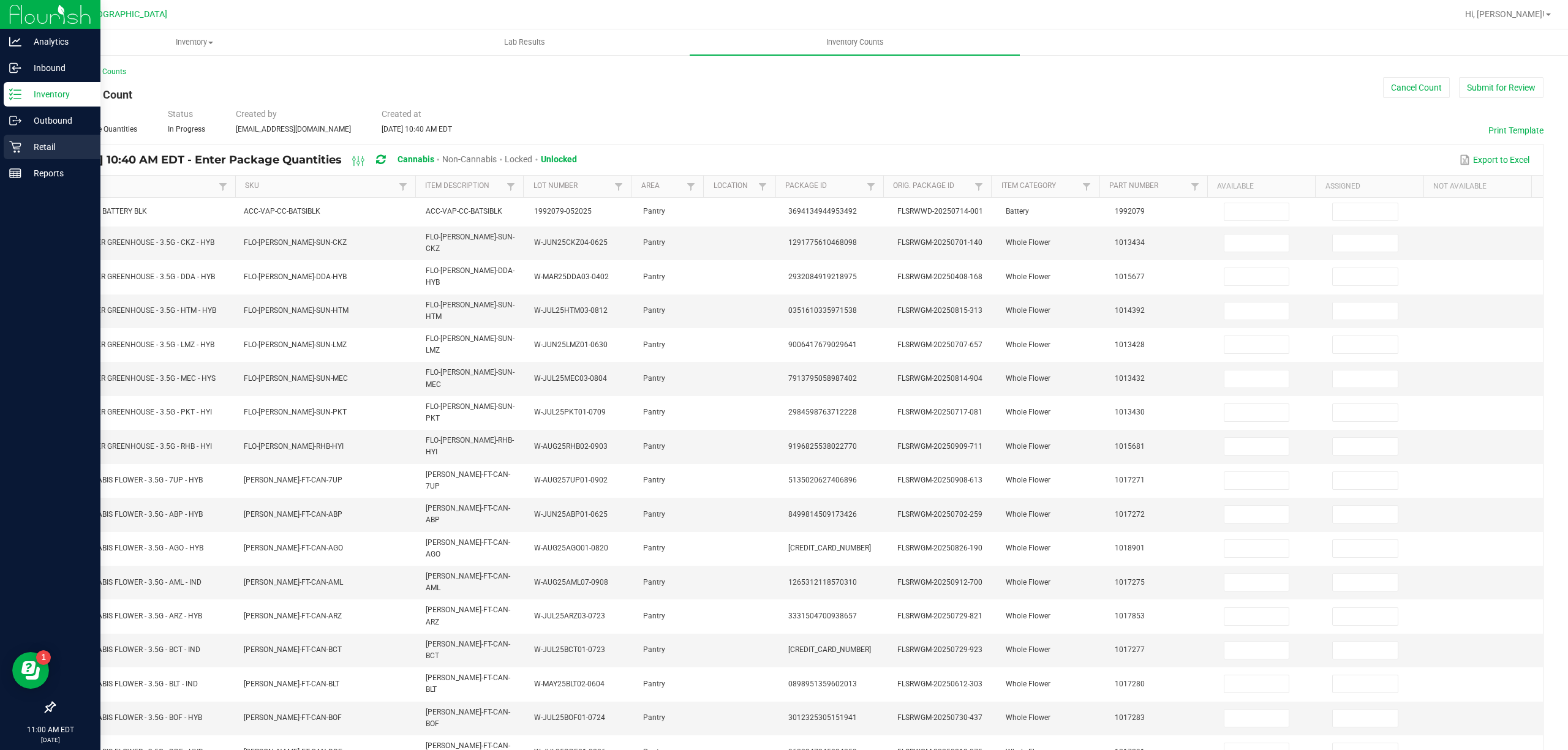
click at [52, 147] on p "Retail" at bounding box center [57, 146] width 73 height 14
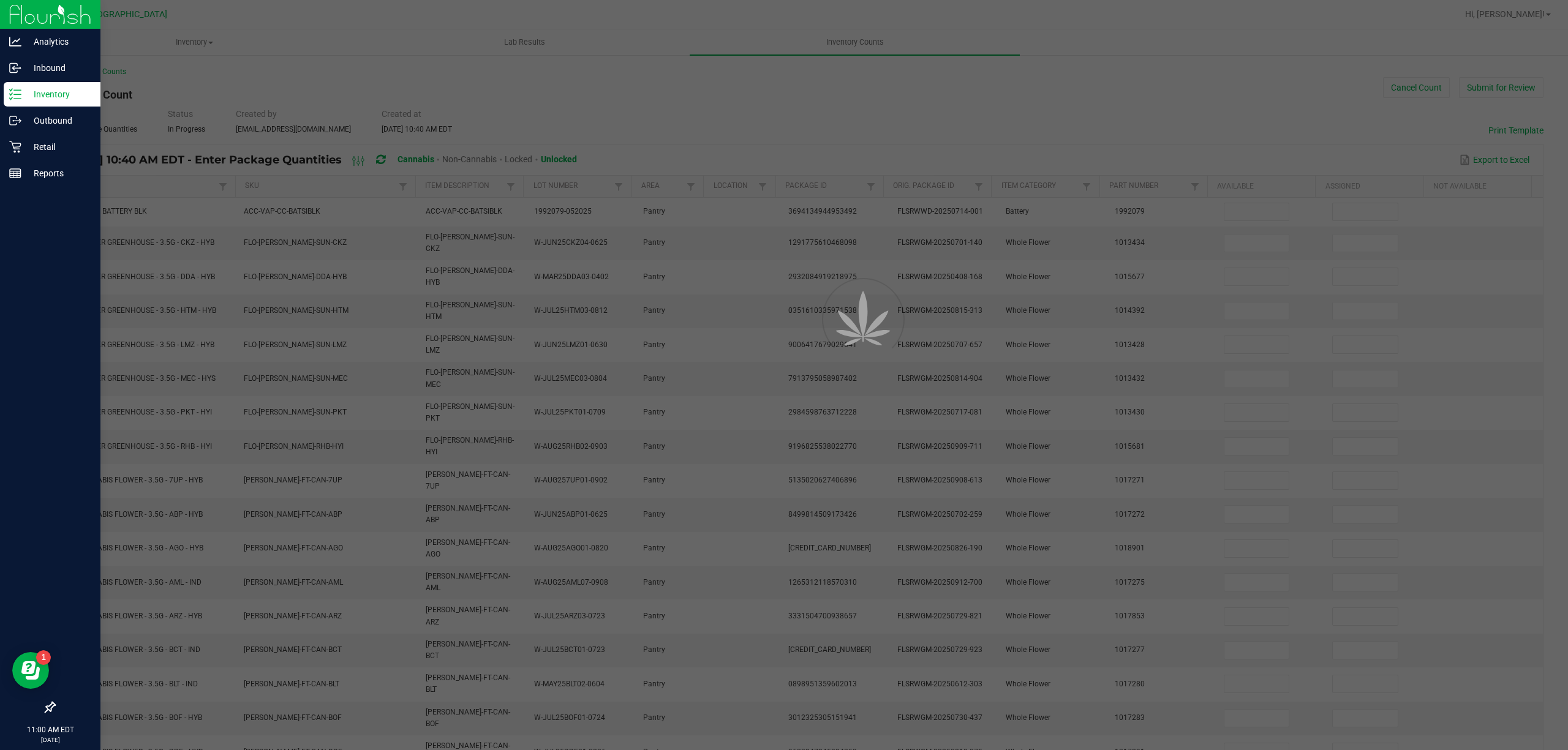
click at [52, 172] on p "Reports" at bounding box center [57, 173] width 73 height 14
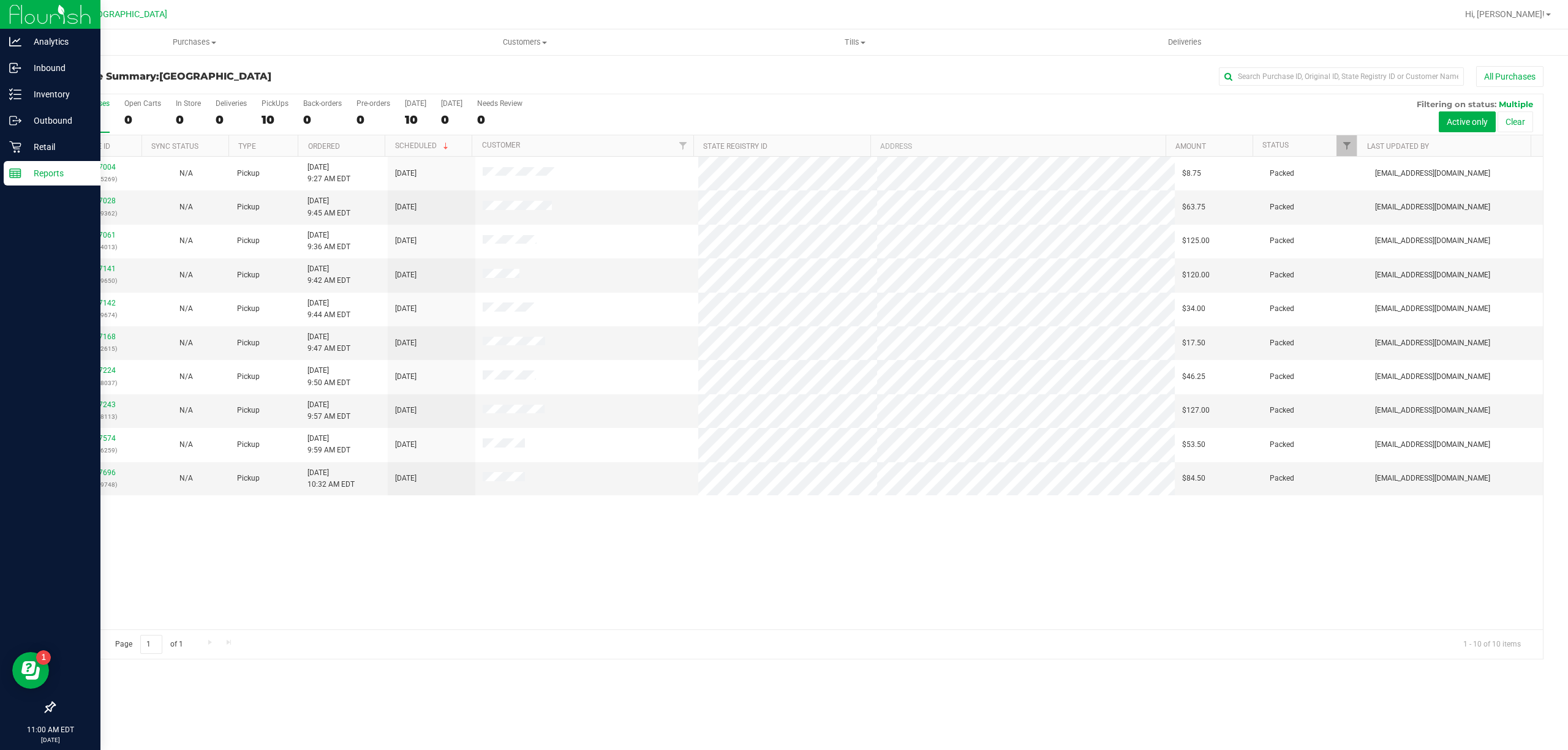
click at [34, 166] on p "Reports" at bounding box center [57, 173] width 73 height 14
click at [36, 166] on p "Reports" at bounding box center [57, 173] width 73 height 14
click at [60, 150] on p "Retail" at bounding box center [57, 146] width 73 height 14
click at [49, 164] on div "Reports" at bounding box center [51, 173] width 96 height 25
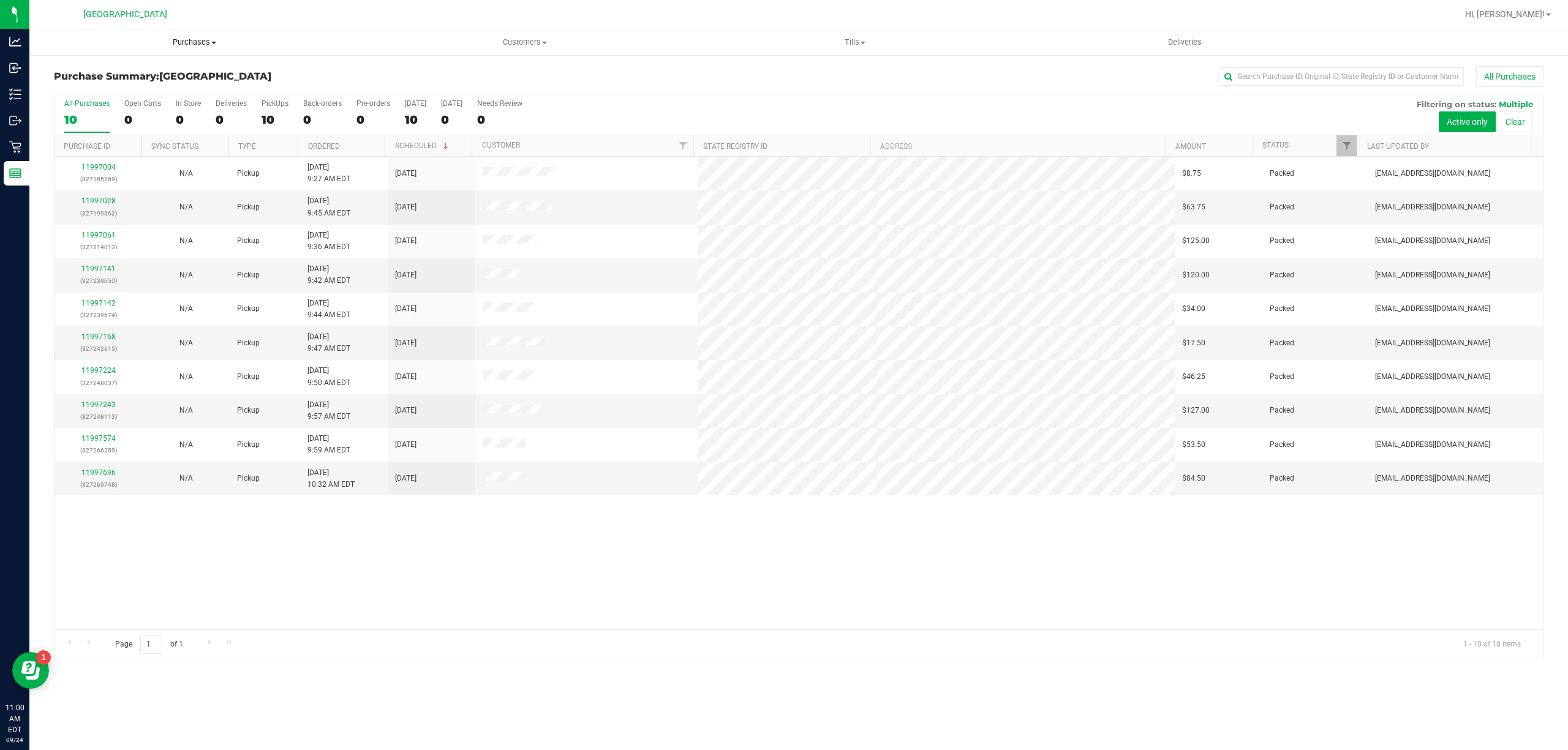
click at [177, 50] on uib-tab-heading "Purchases Summary of purchases Fulfillment All purchases" at bounding box center [194, 42] width 330 height 26
click at [1539, 32] on ul "Purchases Summary of purchases Fulfillment All purchases Customers All customer…" at bounding box center [813, 42] width 1568 height 26
